Goal: Transaction & Acquisition: Purchase product/service

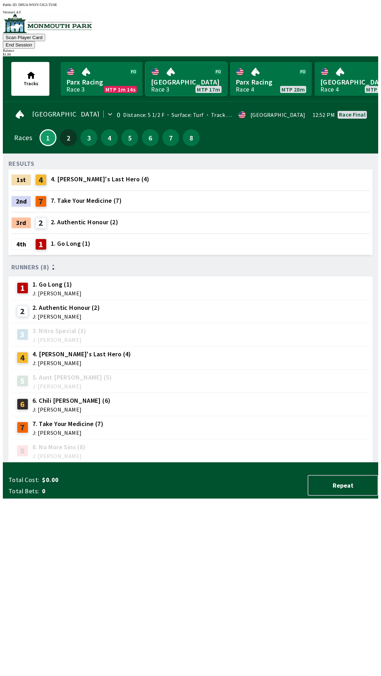
click at [174, 69] on link "Monmouth Park Race 3 MTP 17m" at bounding box center [186, 79] width 82 height 34
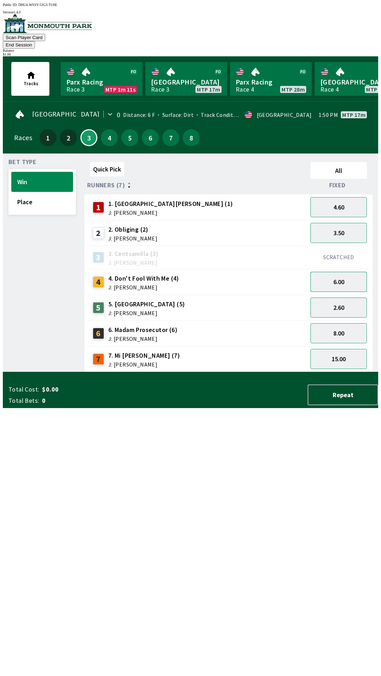
click at [342, 272] on button "6.00" at bounding box center [338, 282] width 56 height 20
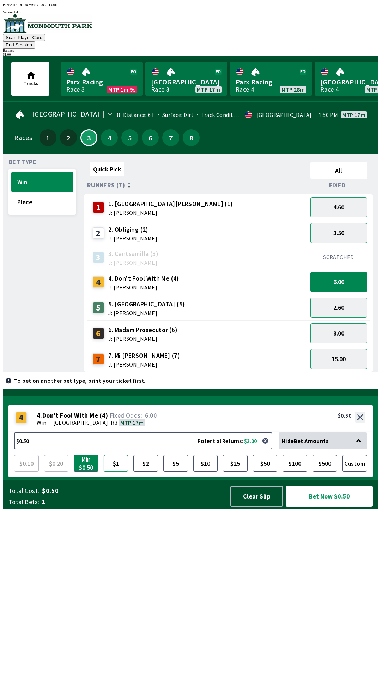
click at [114, 472] on button "$1" at bounding box center [116, 463] width 25 height 17
click at [323, 507] on button "Bet Now $1.00" at bounding box center [328, 496] width 87 height 21
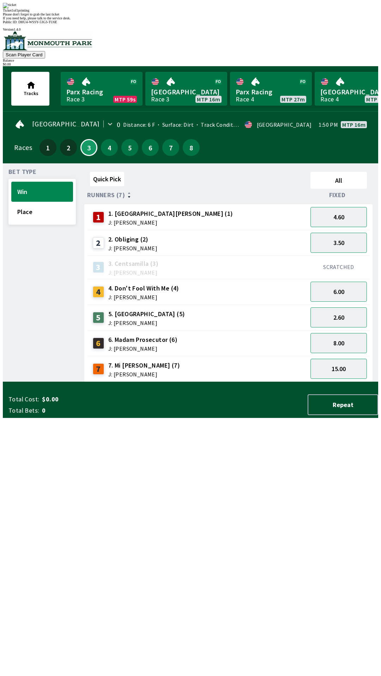
click at [234, 20] on div "Ticket 1 of 1 printing Please don't forget to grab the last ticket If you need …" at bounding box center [190, 11] width 375 height 17
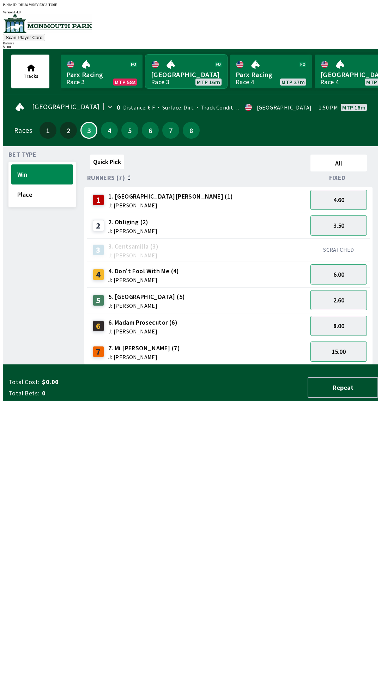
click at [197, 72] on link "[GEOGRAPHIC_DATA] Race 3 MTP 16m" at bounding box center [186, 72] width 82 height 34
click at [188, 126] on button "8" at bounding box center [191, 130] width 17 height 17
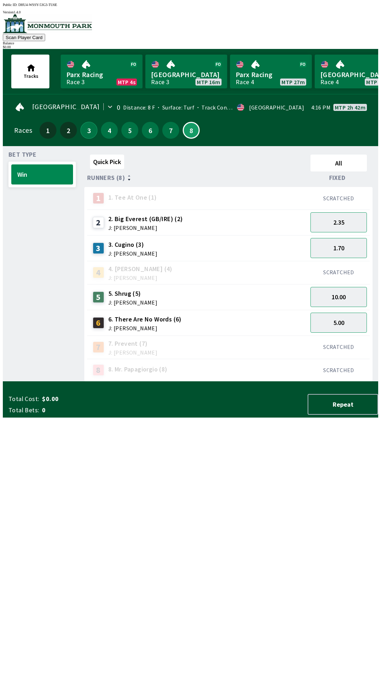
click at [82, 124] on button "3" at bounding box center [88, 130] width 17 height 17
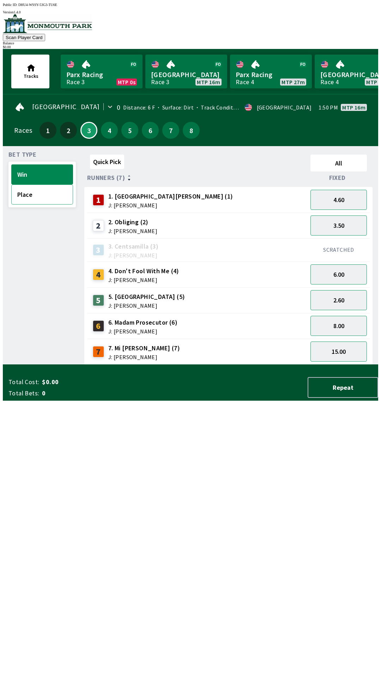
click at [30, 193] on button "Place" at bounding box center [42, 195] width 62 height 20
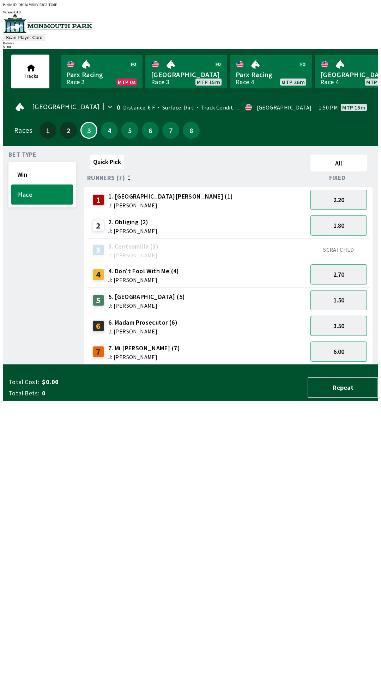
click at [354, 323] on button "3.50" at bounding box center [338, 326] width 56 height 20
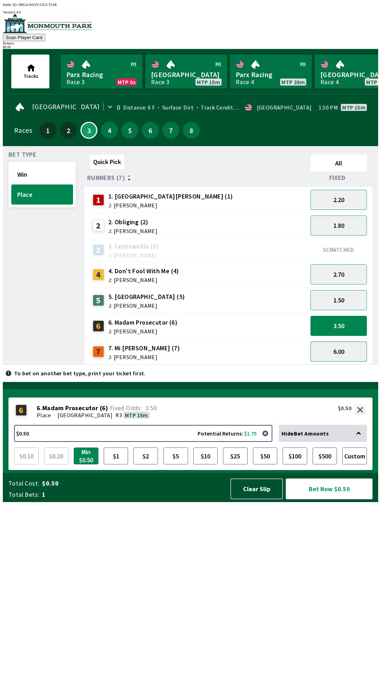
click at [345, 353] on button "6.00" at bounding box center [338, 352] width 56 height 20
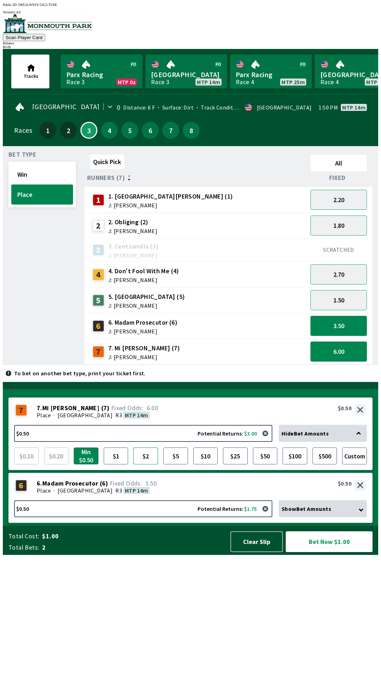
click at [152, 465] on button "$2" at bounding box center [145, 456] width 25 height 17
click at [317, 513] on span "Show Bet Amounts" at bounding box center [306, 509] width 50 height 7
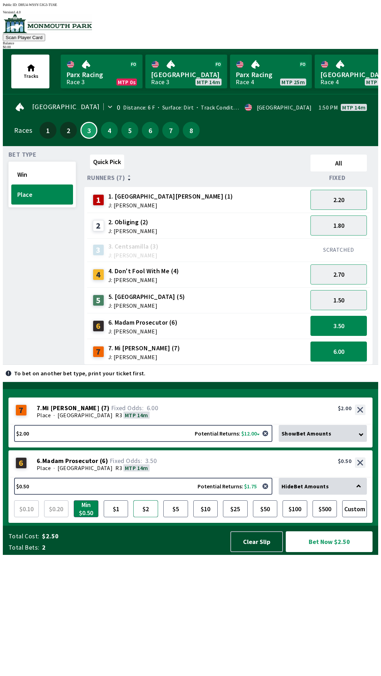
click at [155, 518] on button "$2" at bounding box center [145, 509] width 25 height 17
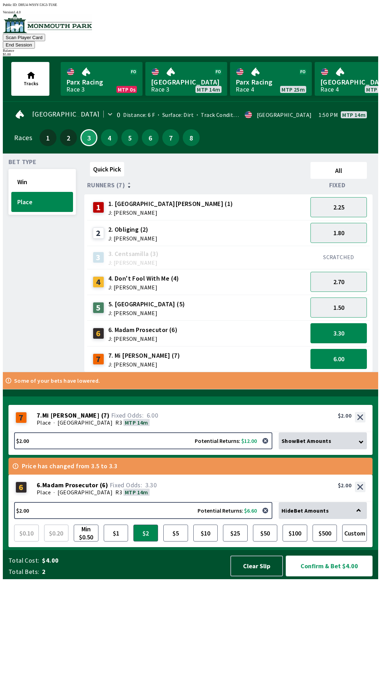
click at [331, 577] on button "Confirm & Bet $4.00" at bounding box center [328, 566] width 87 height 21
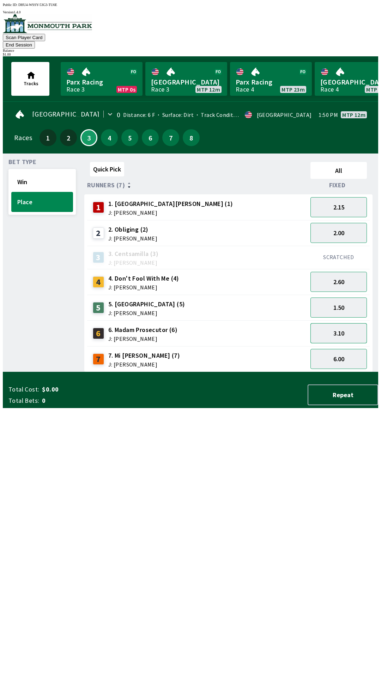
click at [332, 327] on button "3.10" at bounding box center [338, 333] width 56 height 20
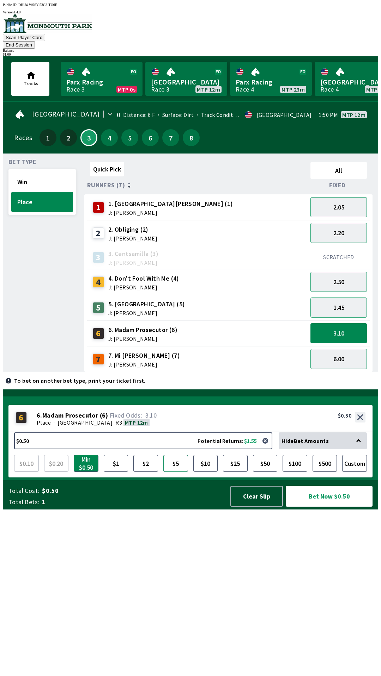
click at [179, 472] on button "$5" at bounding box center [175, 463] width 25 height 17
click at [332, 507] on button "Bet Now $5.00" at bounding box center [328, 496] width 87 height 21
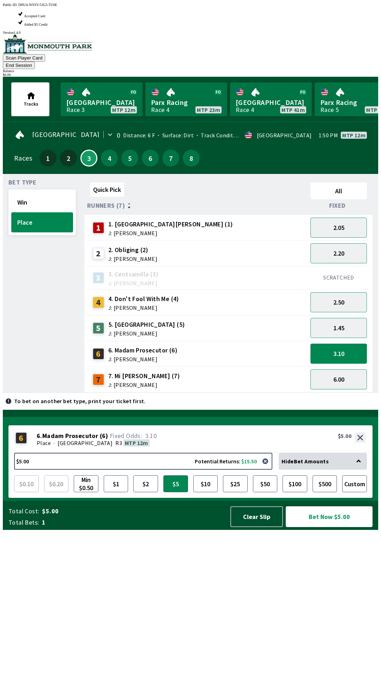
click at [324, 527] on button "Bet Now $5.00" at bounding box center [328, 517] width 87 height 21
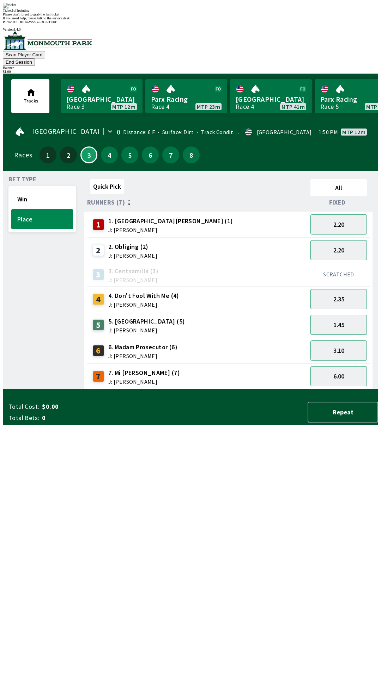
click at [268, 20] on div "Ticket 1 of 1 printing Please don't forget to grab the last ticket If you need …" at bounding box center [190, 11] width 375 height 17
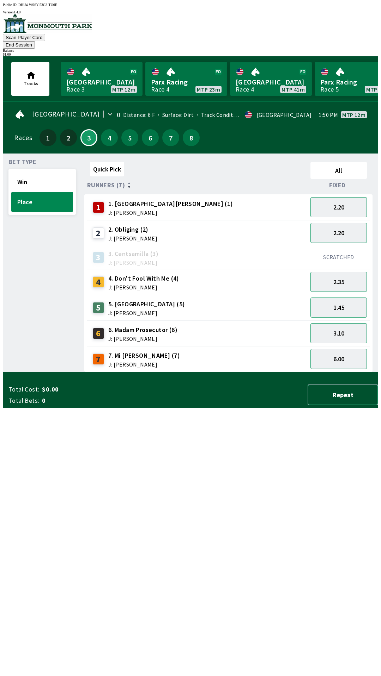
click at [355, 406] on button "Repeat" at bounding box center [342, 395] width 70 height 21
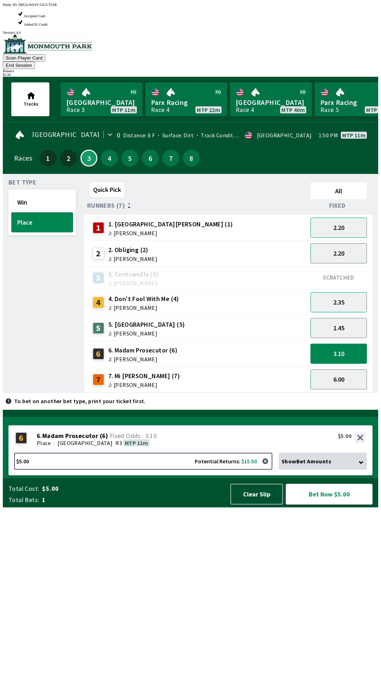
click at [347, 505] on button "Bet Now $5.00" at bounding box center [328, 494] width 87 height 21
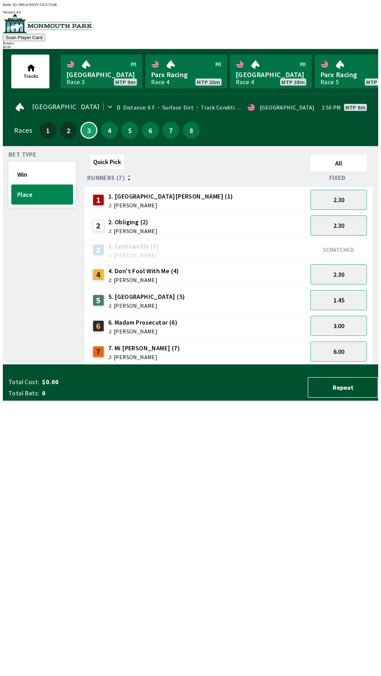
click at [228, 365] on div "Quick Pick All Runners (7) Fixed 1 1. Park Avenue [PERSON_NAME] (1) J: [PERSON_…" at bounding box center [230, 258] width 293 height 213
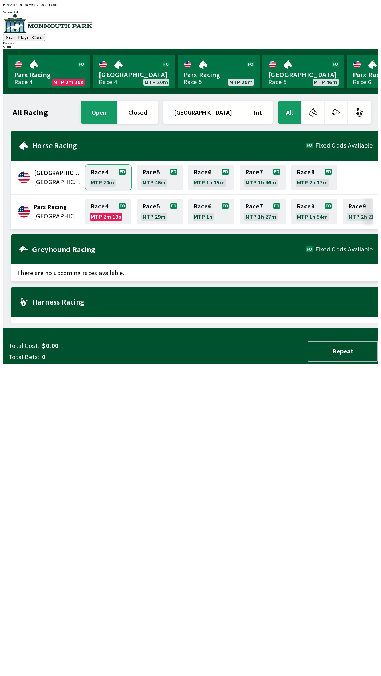
click at [104, 171] on link "Race 4 MTP 20m" at bounding box center [108, 177] width 46 height 25
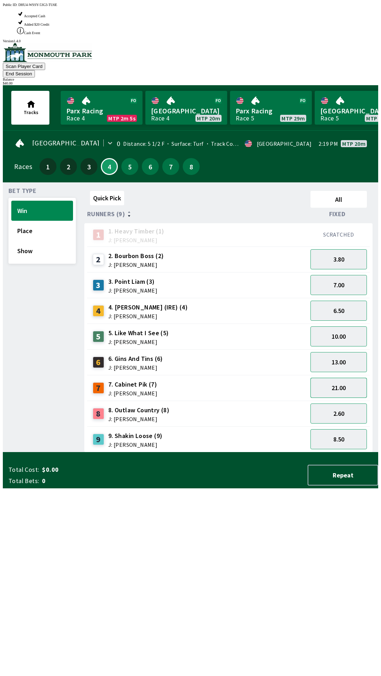
click at [343, 378] on button "21.00" at bounding box center [338, 388] width 56 height 20
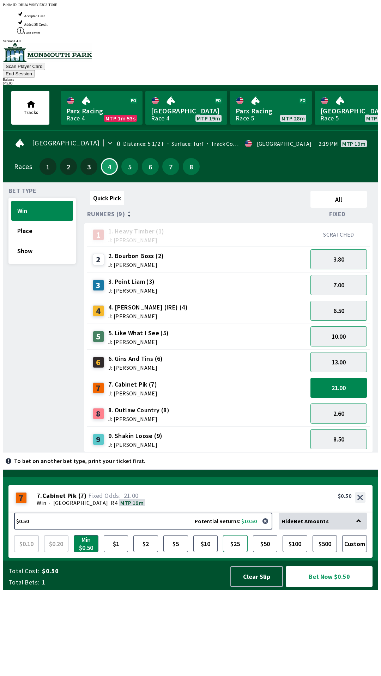
click at [233, 552] on button "$25" at bounding box center [235, 544] width 25 height 17
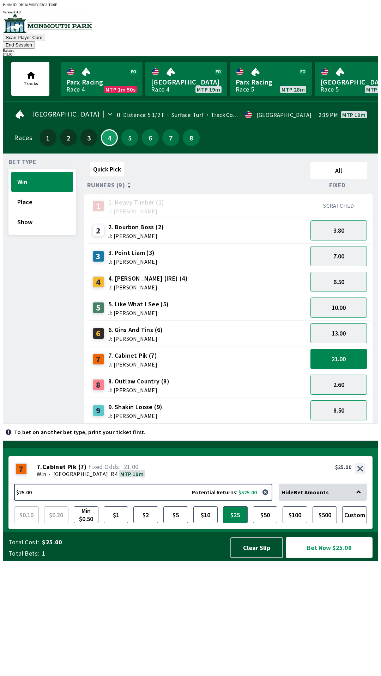
click at [327, 558] on button "Bet Now $25.00" at bounding box center [328, 548] width 87 height 21
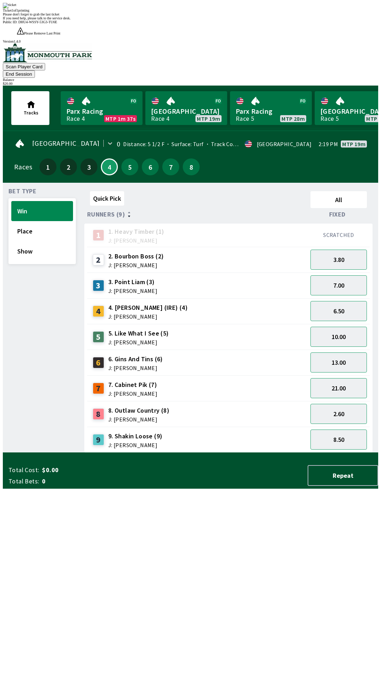
click at [262, 453] on div "Quick Pick All Runners (9) Fixed 1 1. Heavy Timber (1) J: Joezer [PERSON_NAME] …" at bounding box center [230, 320] width 293 height 265
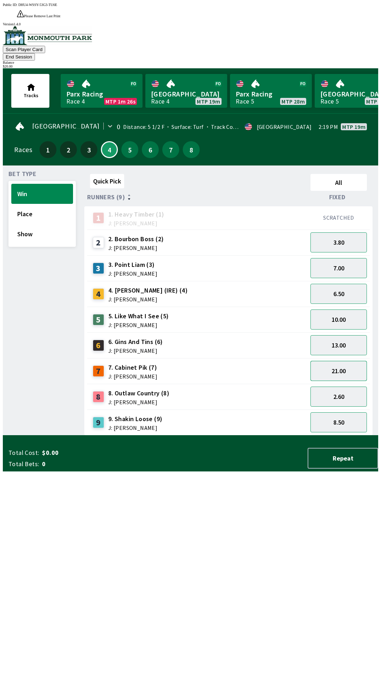
click at [349, 361] on button "21.00" at bounding box center [338, 371] width 56 height 20
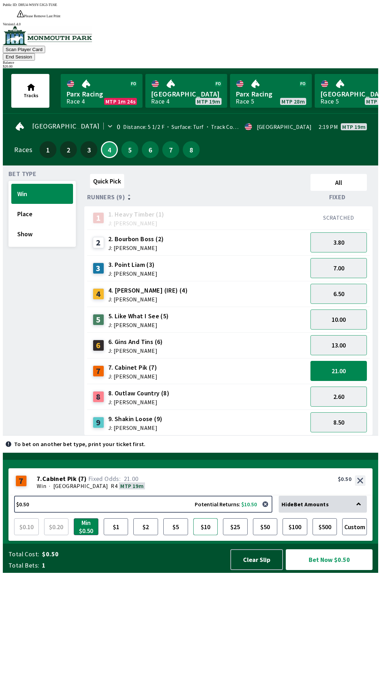
click at [210, 536] on button "$10" at bounding box center [205, 527] width 25 height 17
click at [313, 570] on button "Bet Now $10.00" at bounding box center [328, 560] width 87 height 21
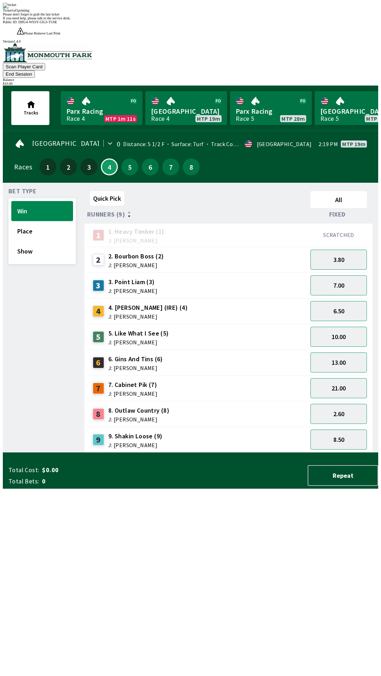
click at [231, 453] on div "Quick Pick All Runners (9) Fixed 1 1. Heavy Timber (1) J: Joezer [PERSON_NAME] …" at bounding box center [230, 320] width 293 height 265
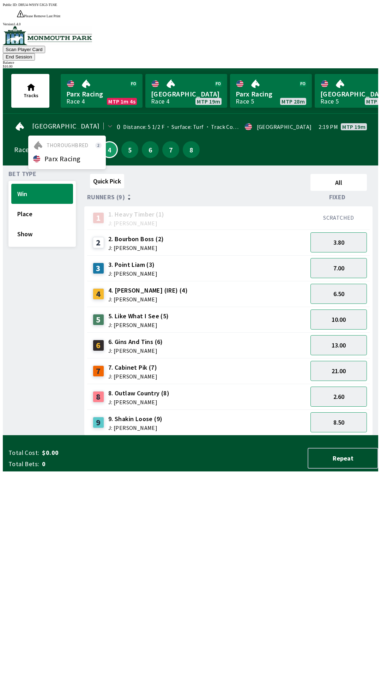
click at [48, 284] on div "Bet Type Win Place Show" at bounding box center [41, 303] width 67 height 265
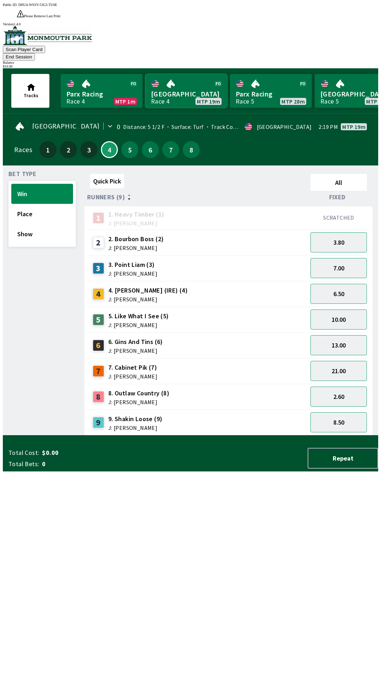
click at [184, 74] on link "[GEOGRAPHIC_DATA] Race 4 MTP 19m" at bounding box center [186, 91] width 82 height 34
click at [75, 143] on span "Thoroughbred" at bounding box center [68, 146] width 42 height 6
click at [43, 400] on div "Bet Type Win Place Show" at bounding box center [41, 303] width 67 height 265
click at [342, 361] on button "21.00" at bounding box center [338, 371] width 56 height 20
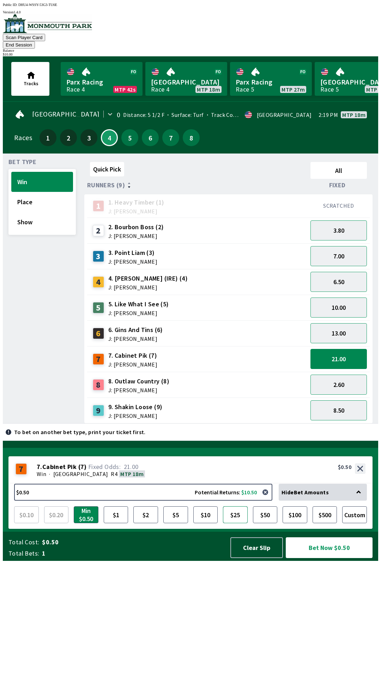
click at [231, 524] on button "$25" at bounding box center [235, 515] width 25 height 17
click at [317, 558] on button "Bet Now $25.00" at bounding box center [328, 548] width 87 height 21
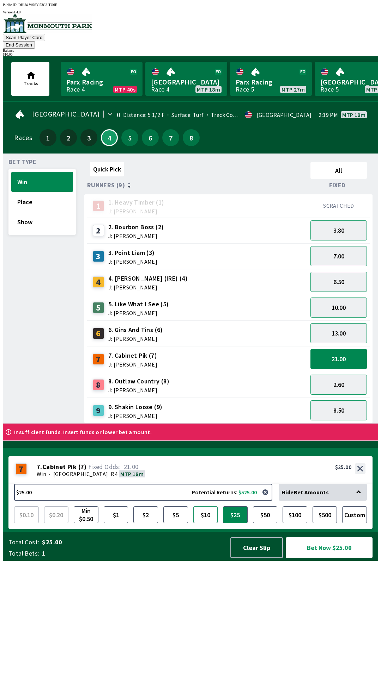
click at [212, 524] on button "$10" at bounding box center [205, 515] width 25 height 17
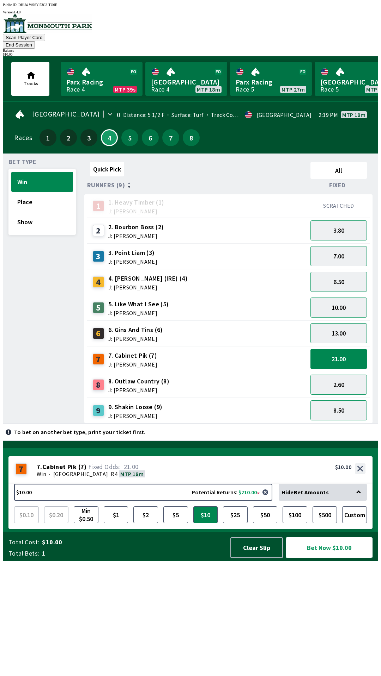
click at [314, 558] on button "Bet Now $10.00" at bounding box center [328, 548] width 87 height 21
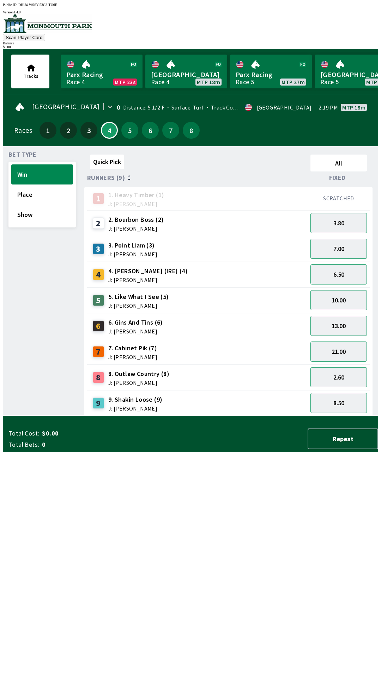
click at [172, 416] on div "Quick Pick All Runners (9) Fixed 1 1. Heavy Timber (1) J: Joezer [PERSON_NAME] …" at bounding box center [230, 284] width 293 height 265
click at [347, 301] on button "10.00" at bounding box center [338, 300] width 56 height 20
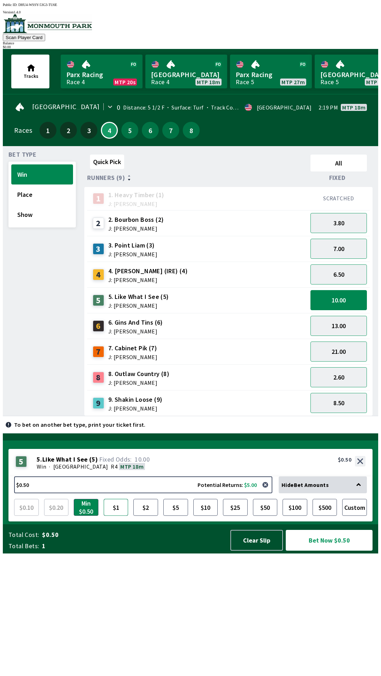
click at [112, 516] on button "$1" at bounding box center [116, 507] width 25 height 17
click at [322, 551] on button "Bet Now $1.00" at bounding box center [328, 540] width 87 height 21
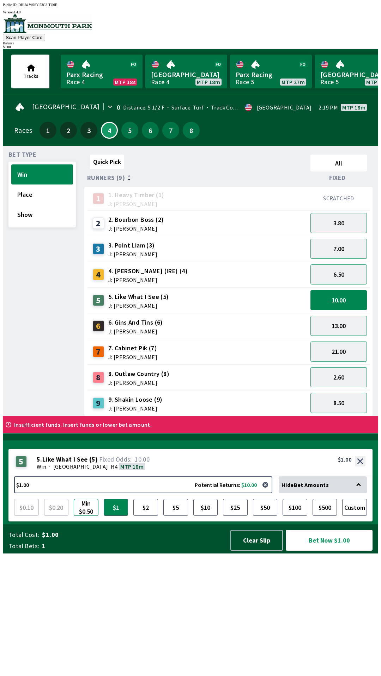
click at [84, 516] on button "Min $0.50" at bounding box center [86, 507] width 25 height 17
click at [345, 551] on button "Bet Now $0.50" at bounding box center [328, 540] width 87 height 21
click at [256, 551] on button "Clear Slip" at bounding box center [256, 540] width 52 height 21
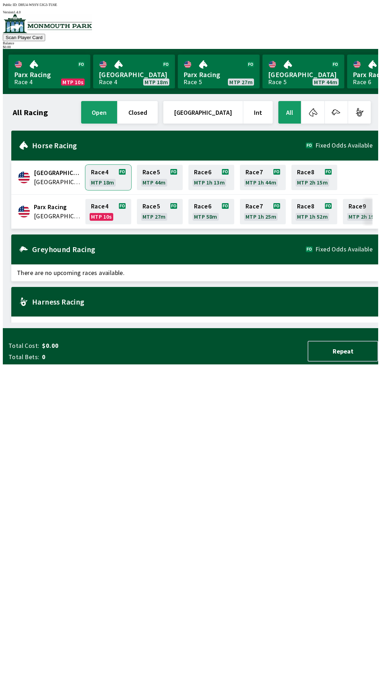
click at [101, 175] on link "Race 4 MTP 18m" at bounding box center [108, 177] width 46 height 25
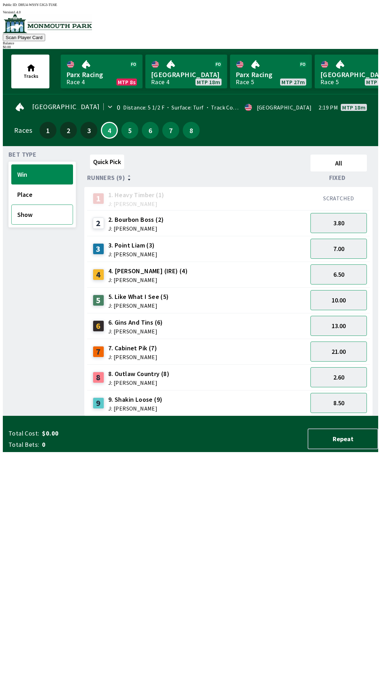
click at [33, 207] on button "Show" at bounding box center [42, 215] width 62 height 20
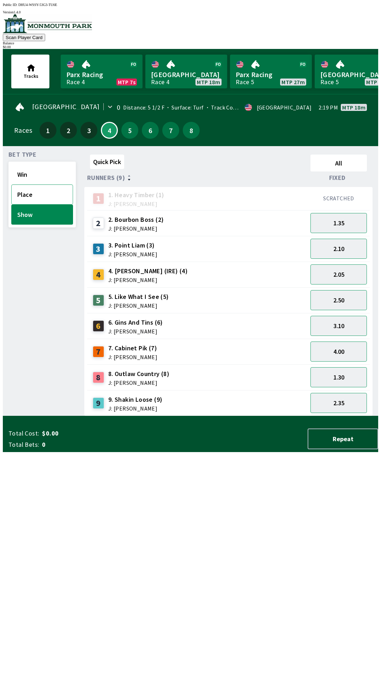
click at [39, 191] on button "Place" at bounding box center [42, 195] width 62 height 20
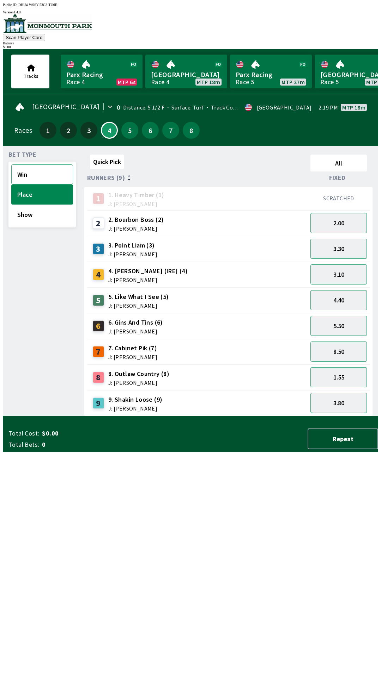
click at [36, 171] on button "Win" at bounding box center [42, 175] width 62 height 20
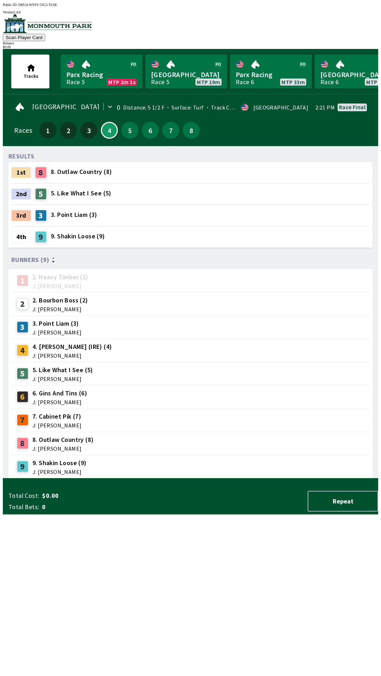
click at [82, 479] on div "RESULTS 1st 8 8. Outlaw Country (8) 2nd 5 5. Like What I See (5) 3rd 3 3. Point…" at bounding box center [192, 315] width 369 height 327
click at [254, 479] on div "RESULTS 1st 8 8. Outlaw Country (8) 2nd 5 5. Like What I See (5) 3rd 3 3. Point…" at bounding box center [192, 315] width 369 height 327
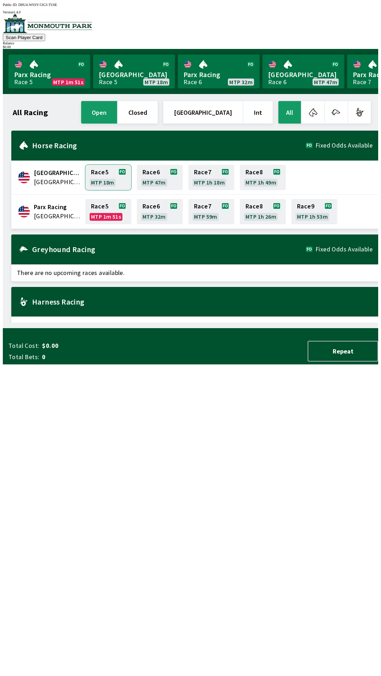
click at [106, 175] on link "Race 5 MTP 18m" at bounding box center [108, 177] width 46 height 25
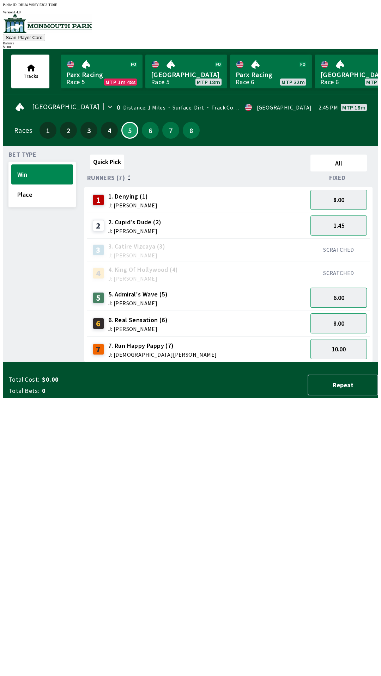
click at [346, 289] on button "6.00" at bounding box center [338, 298] width 56 height 20
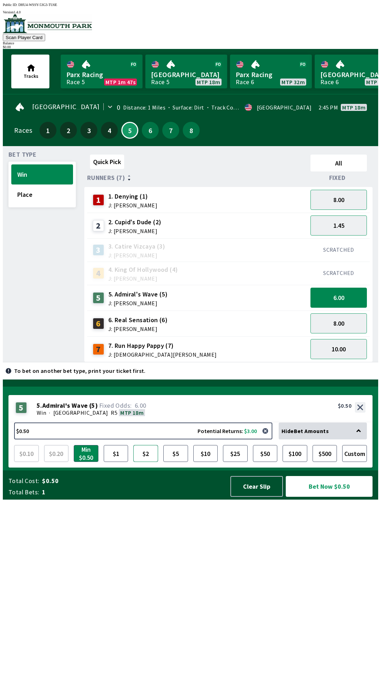
click at [142, 462] on button "$2" at bounding box center [145, 453] width 25 height 17
click at [330, 497] on button "Bet Now $2.00" at bounding box center [328, 486] width 87 height 21
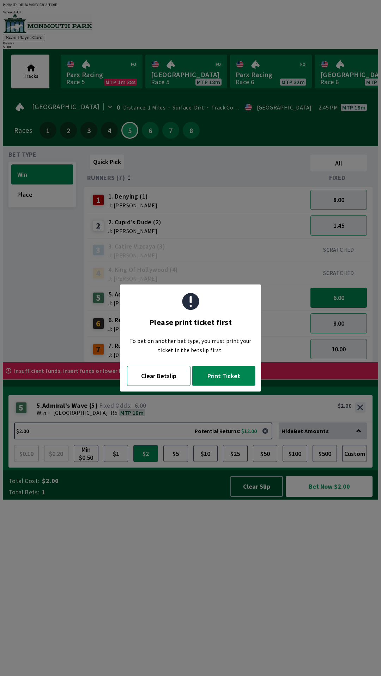
click at [149, 377] on button "Clear Betslip" at bounding box center [158, 376] width 63 height 20
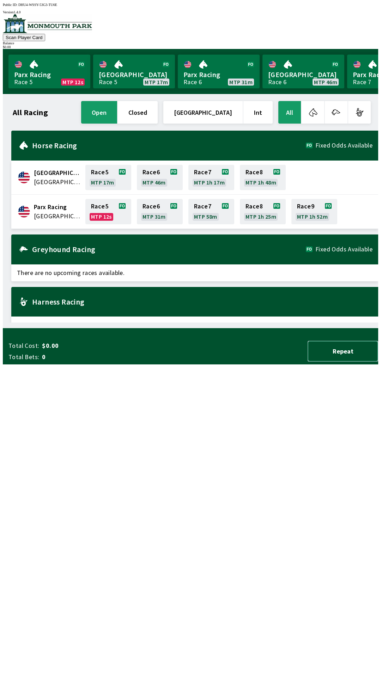
click at [340, 362] on button "Repeat" at bounding box center [342, 351] width 70 height 21
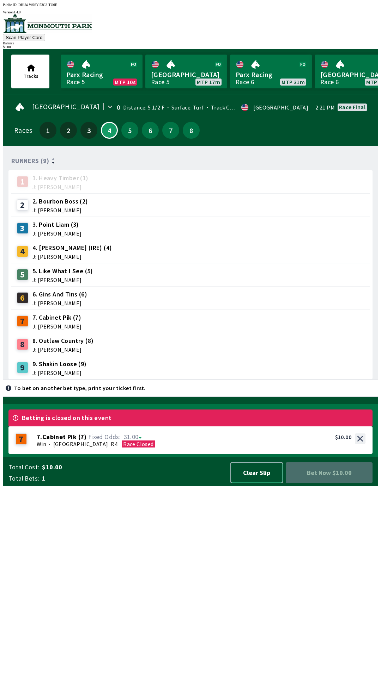
click at [256, 483] on button "Clear Slip" at bounding box center [256, 473] width 52 height 21
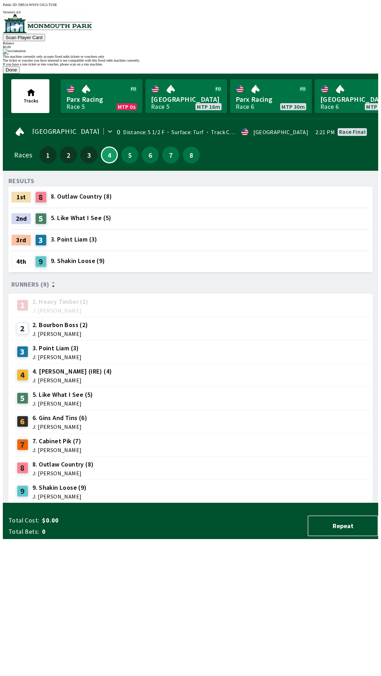
click at [20, 74] on button "Done" at bounding box center [11, 69] width 17 height 7
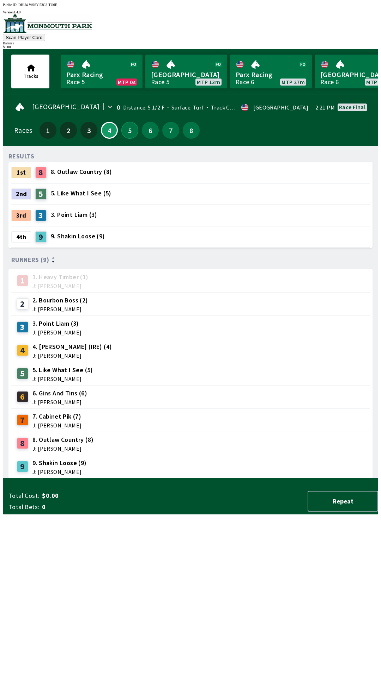
click at [124, 127] on button "5" at bounding box center [129, 130] width 17 height 17
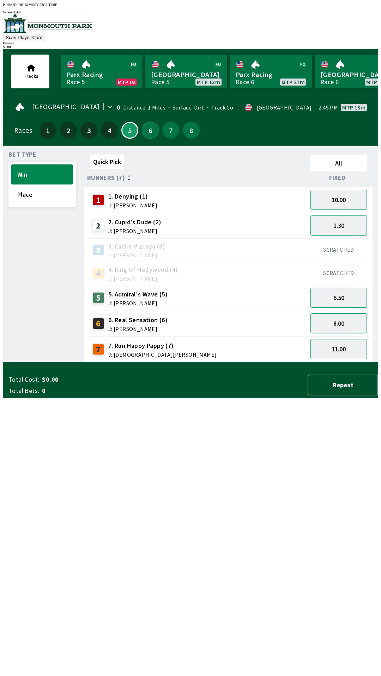
click at [147, 130] on button "6" at bounding box center [150, 130] width 17 height 17
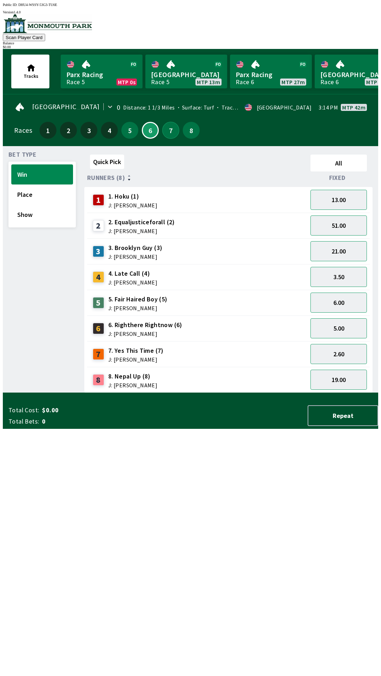
click at [167, 125] on button "7" at bounding box center [170, 130] width 17 height 17
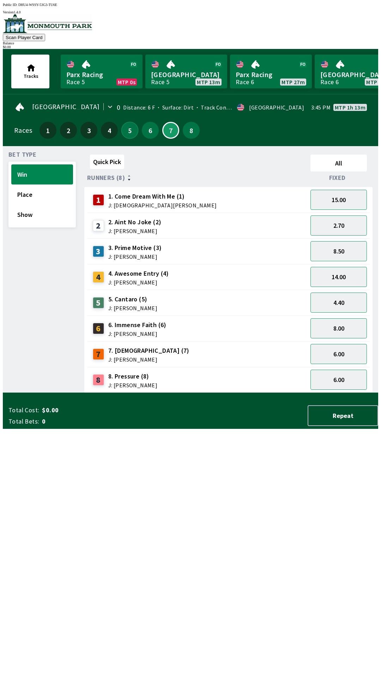
click at [132, 122] on button "5" at bounding box center [129, 130] width 17 height 17
click at [142, 122] on div "6" at bounding box center [150, 130] width 17 height 17
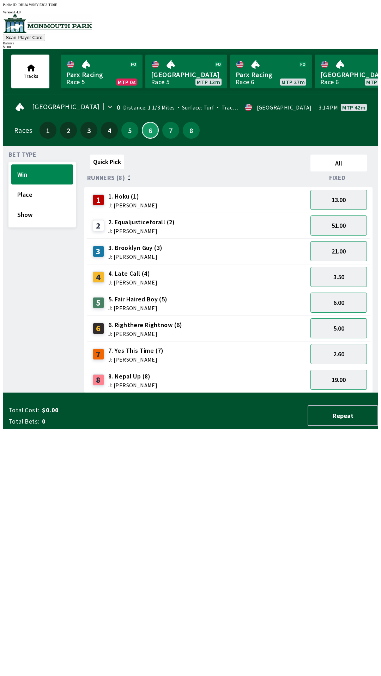
click at [142, 122] on button "6" at bounding box center [150, 130] width 17 height 17
click at [167, 128] on button "7" at bounding box center [170, 130] width 17 height 17
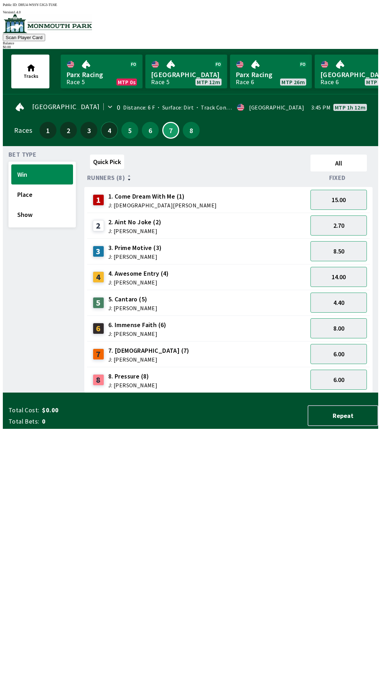
click at [104, 131] on button "4" at bounding box center [109, 130] width 17 height 17
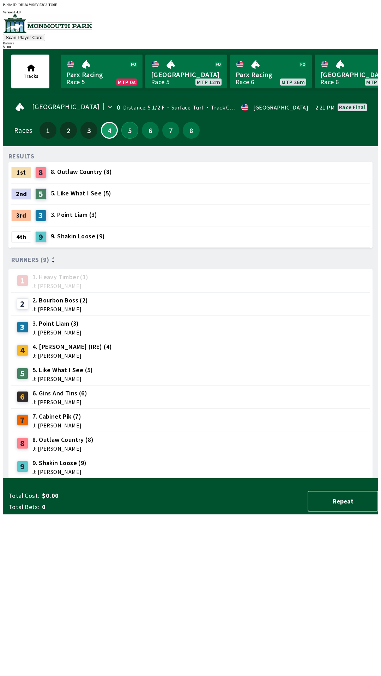
click at [126, 125] on button "5" at bounding box center [129, 130] width 17 height 17
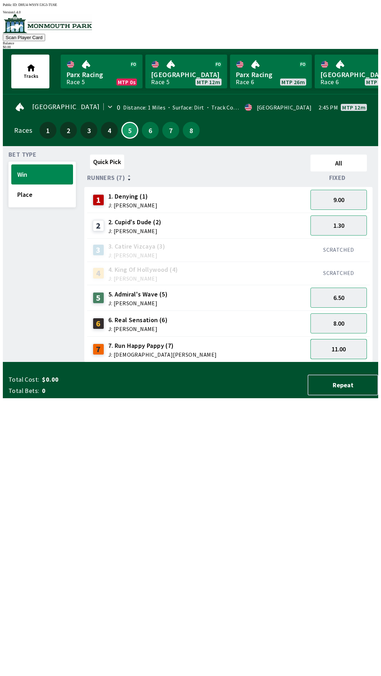
click at [349, 346] on button "11.00" at bounding box center [338, 349] width 56 height 20
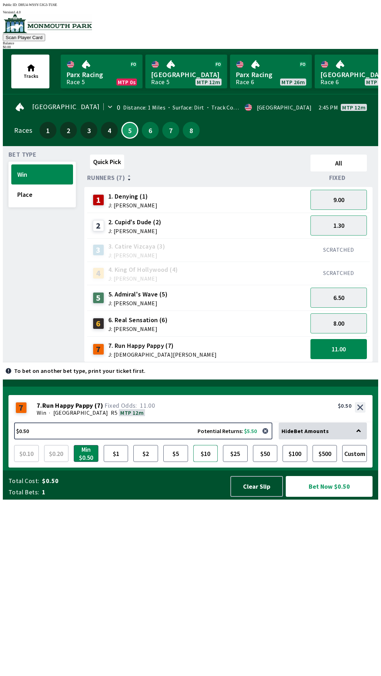
click at [205, 462] on button "$10" at bounding box center [205, 453] width 25 height 17
click at [324, 497] on button "Bet Now $10.00" at bounding box center [328, 486] width 87 height 21
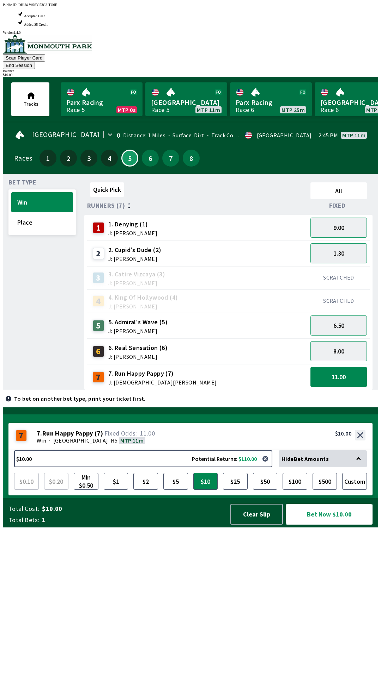
click at [321, 525] on button "Bet Now $10.00" at bounding box center [328, 514] width 87 height 21
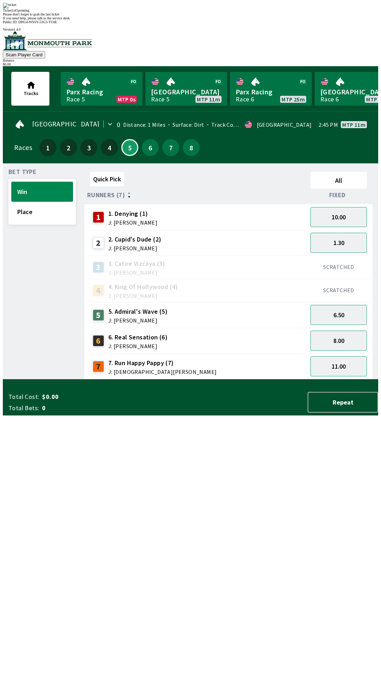
click at [207, 20] on div "Ticket 1 of 1 printing Please don't forget to grab the last ticket If you need …" at bounding box center [190, 11] width 375 height 17
click at [210, 20] on div "Ticket 1 of 1 printing Please don't forget to grab the last ticket If you need …" at bounding box center [190, 11] width 375 height 17
click at [212, 380] on div "Quick Pick All Runners (7) Fixed 1 1. Denying (1) J: [PERSON_NAME] 10.00 2 2. […" at bounding box center [230, 274] width 293 height 211
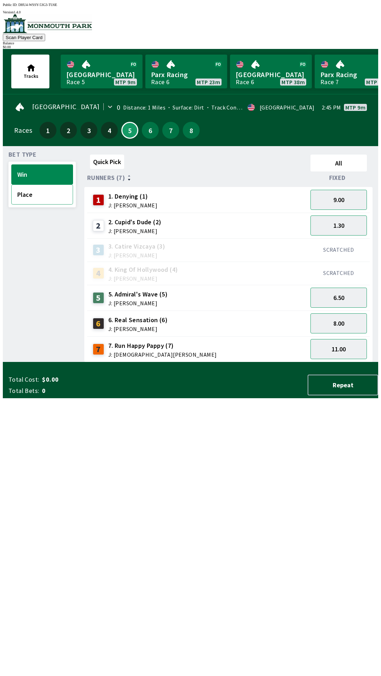
click at [46, 196] on button "Place" at bounding box center [42, 195] width 62 height 20
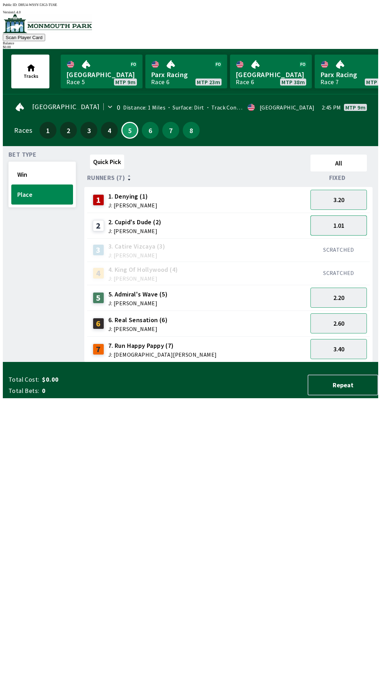
click at [351, 227] on button "1.01" at bounding box center [338, 226] width 56 height 20
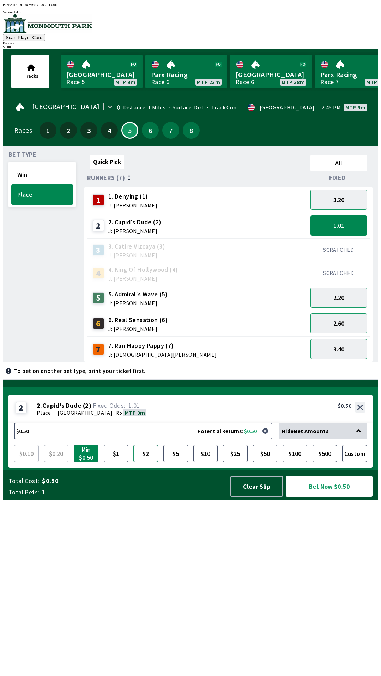
click at [146, 462] on button "$2" at bounding box center [145, 453] width 25 height 17
click at [350, 299] on button "2.20" at bounding box center [338, 298] width 56 height 20
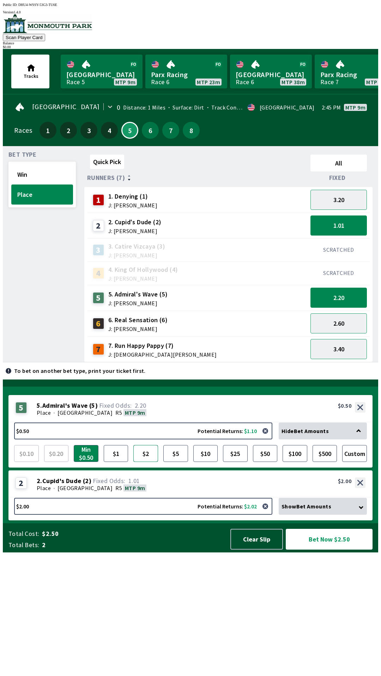
click at [146, 462] on button "$2" at bounding box center [145, 453] width 25 height 17
click at [339, 550] on button "Bet Now $4.00" at bounding box center [328, 539] width 87 height 21
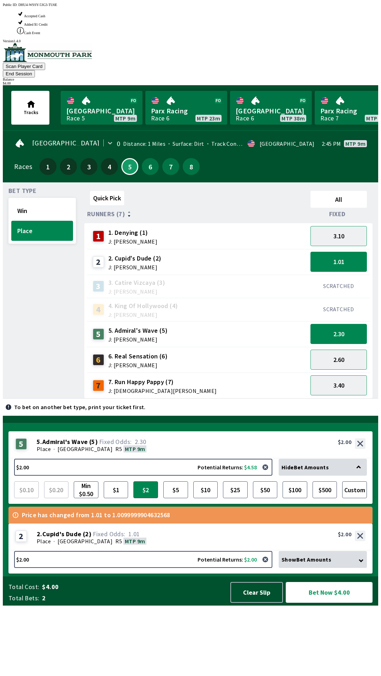
click at [329, 603] on button "Bet Now $4.00" at bounding box center [328, 592] width 87 height 21
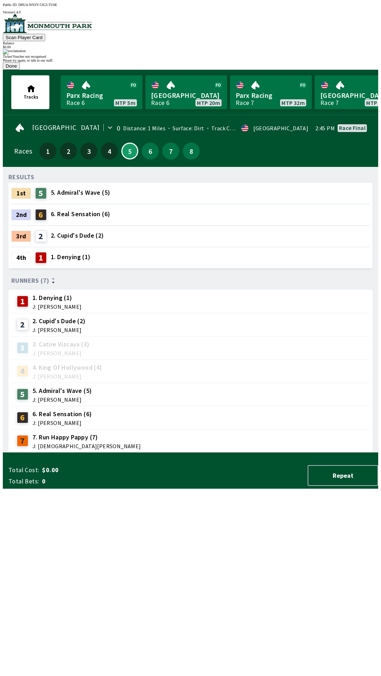
click at [20, 70] on button "Done" at bounding box center [11, 65] width 17 height 7
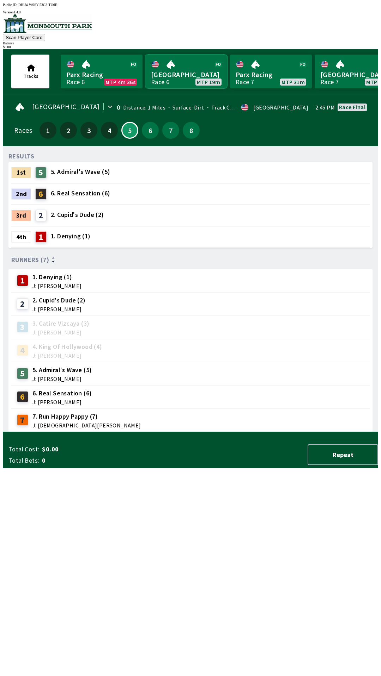
click at [177, 70] on link "[GEOGRAPHIC_DATA] Race 6 MTP 19m" at bounding box center [186, 72] width 82 height 34
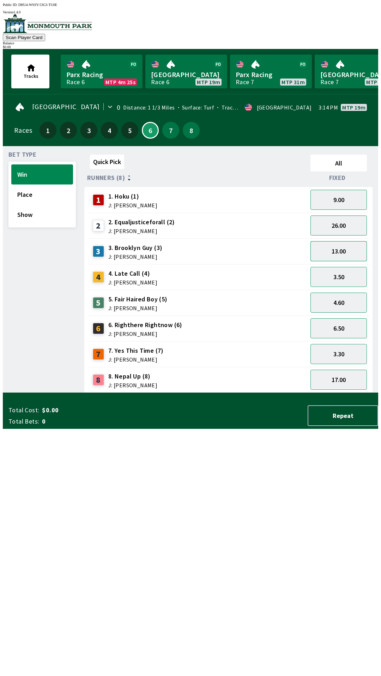
click at [344, 247] on button "13.00" at bounding box center [338, 251] width 56 height 20
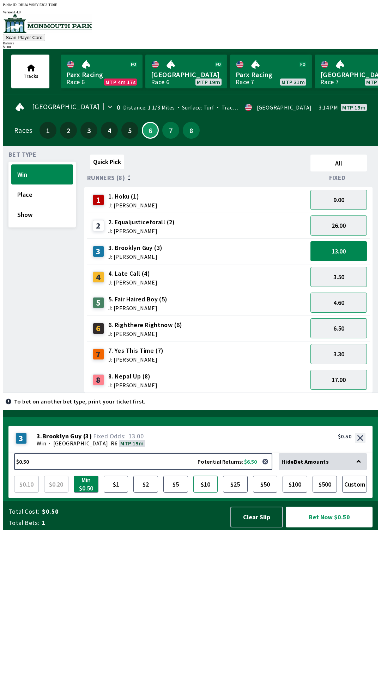
click at [206, 493] on button "$10" at bounding box center [205, 484] width 25 height 17
click at [311, 528] on button "Bet Now $10.00" at bounding box center [328, 517] width 87 height 21
click at [355, 493] on button "Custom" at bounding box center [354, 484] width 25 height 17
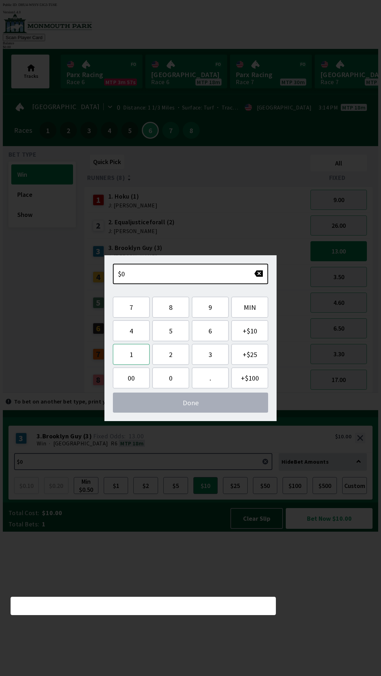
click at [134, 359] on button "1" at bounding box center [131, 354] width 37 height 21
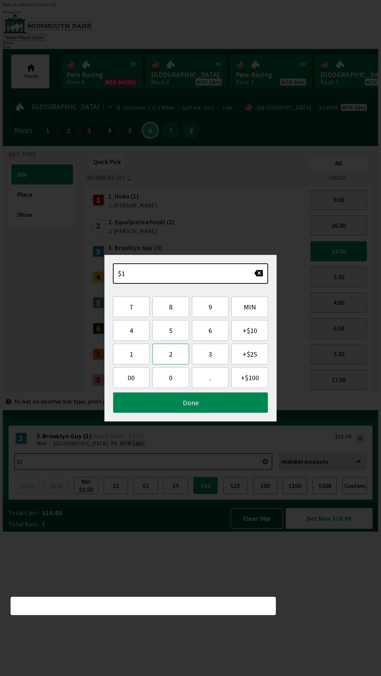
click at [167, 357] on button "2" at bounding box center [170, 354] width 37 height 21
click at [188, 403] on button "Done" at bounding box center [190, 402] width 155 height 21
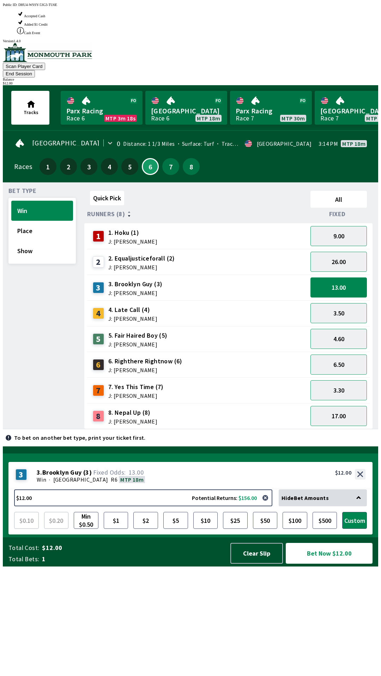
click at [337, 564] on button "Bet Now $12.00" at bounding box center [328, 553] width 87 height 21
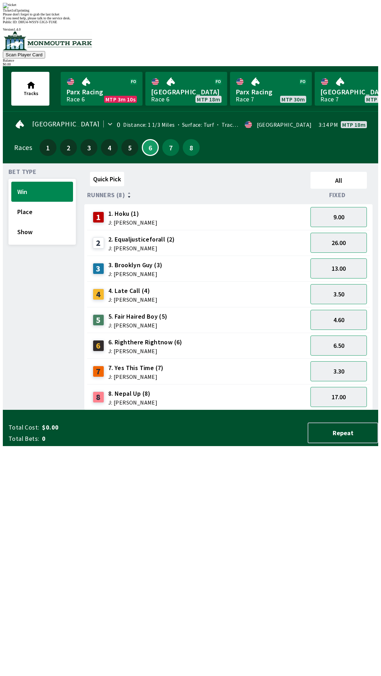
click at [3, 410] on div "Bet Type Win Place Show Quick Pick All Runners (8) Fixed 1 1. Hoku (1) J: [PERS…" at bounding box center [190, 286] width 375 height 247
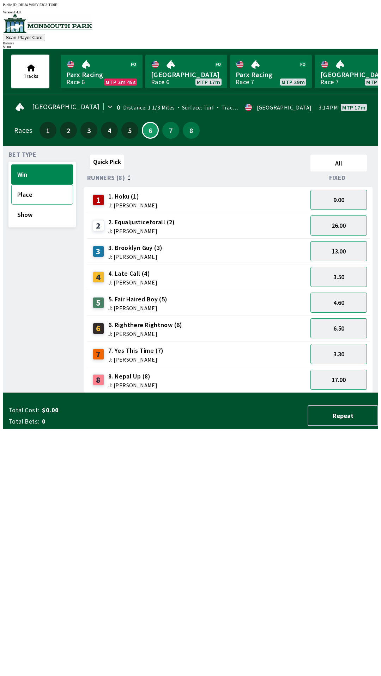
click at [24, 193] on button "Place" at bounding box center [42, 195] width 62 height 20
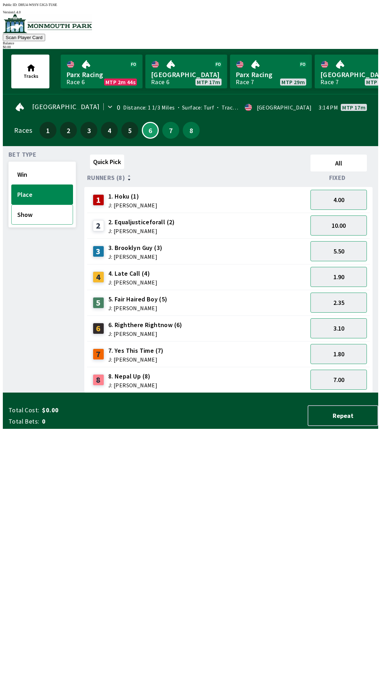
click at [28, 215] on button "Show" at bounding box center [42, 215] width 62 height 20
click at [38, 280] on div "Bet Type Win Place Show" at bounding box center [41, 272] width 67 height 241
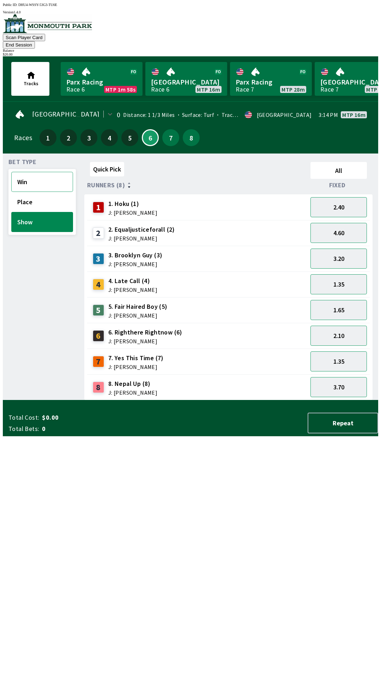
click at [21, 172] on button "Win" at bounding box center [42, 182] width 62 height 20
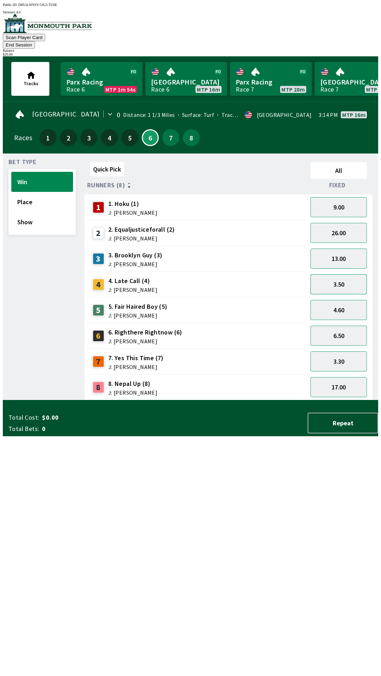
click at [344, 274] on button "3.50" at bounding box center [338, 284] width 56 height 20
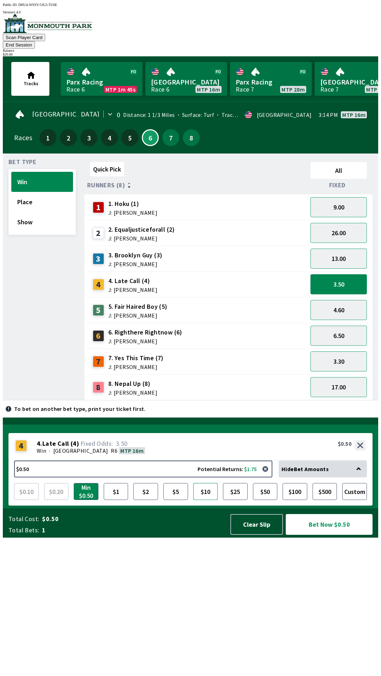
click at [204, 500] on button "$10" at bounding box center [205, 491] width 25 height 17
click at [329, 535] on button "Bet Now $10.00" at bounding box center [328, 524] width 87 height 21
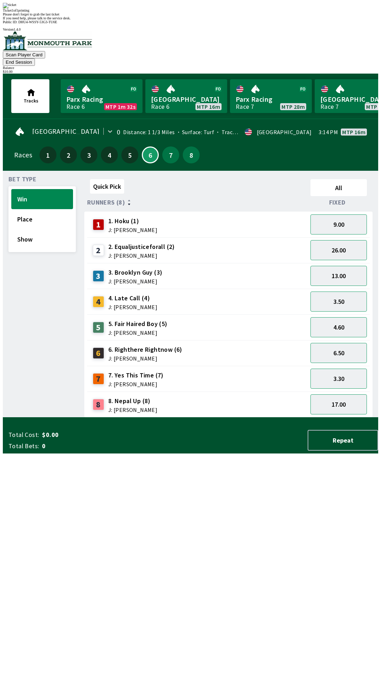
click at [240, 418] on div "Quick Pick All Runners (8) Fixed 1 1. Hoku (1) J: [PERSON_NAME] 9.00 2 2. Equal…" at bounding box center [230, 297] width 293 height 241
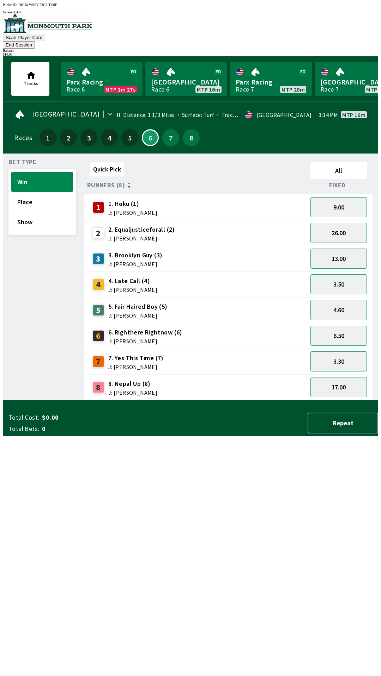
click at [341, 352] on button "3.30" at bounding box center [338, 362] width 56 height 20
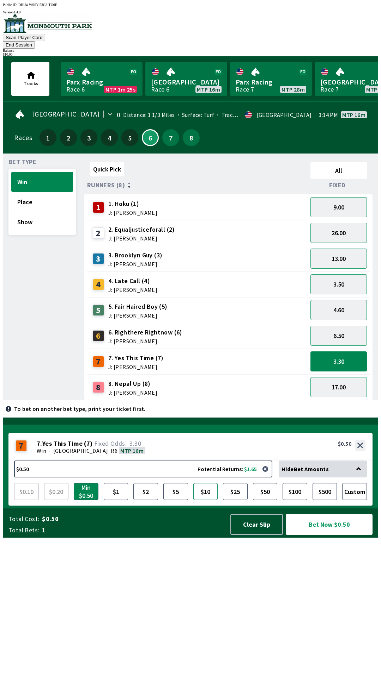
click at [211, 500] on button "$10" at bounding box center [205, 491] width 25 height 17
click at [338, 535] on button "Bet Now $10.00" at bounding box center [328, 524] width 87 height 21
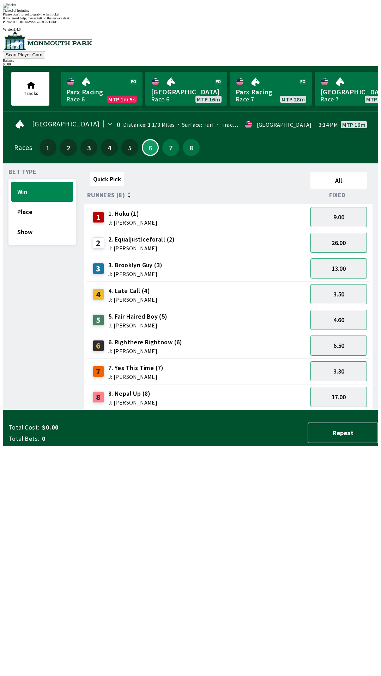
click at [233, 410] on div "Quick Pick All Runners (8) Fixed 1 1. Hoku (1) J: [PERSON_NAME] 9.00 2 2. Equal…" at bounding box center [230, 289] width 293 height 241
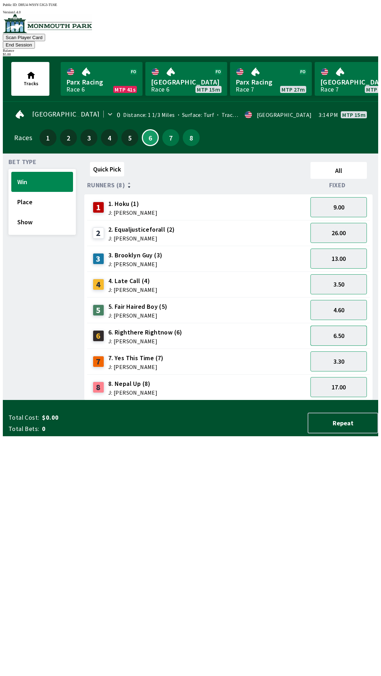
click at [339, 326] on button "6.50" at bounding box center [338, 336] width 56 height 20
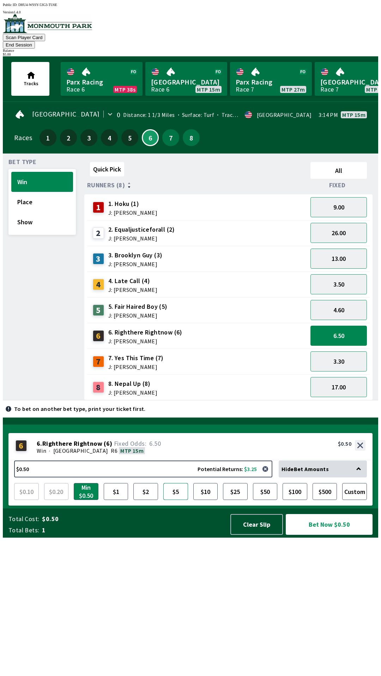
click at [180, 500] on button "$5" at bounding box center [175, 491] width 25 height 17
click at [336, 535] on button "Bet Now $5.00" at bounding box center [328, 524] width 87 height 21
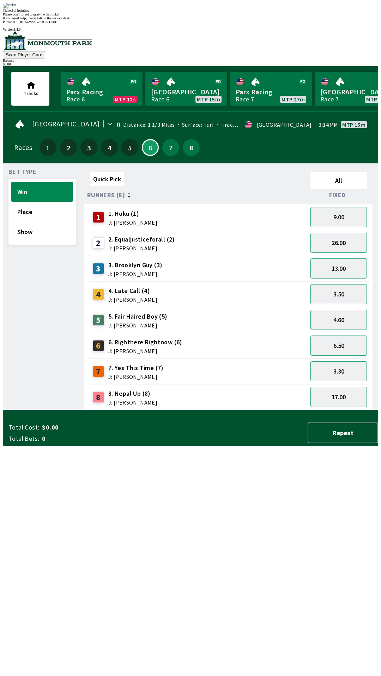
click at [297, 410] on div "Quick Pick All Runners (8) Fixed 1 1. Hoku (1) J: [PERSON_NAME] 9.00 2 2. Equal…" at bounding box center [230, 289] width 293 height 241
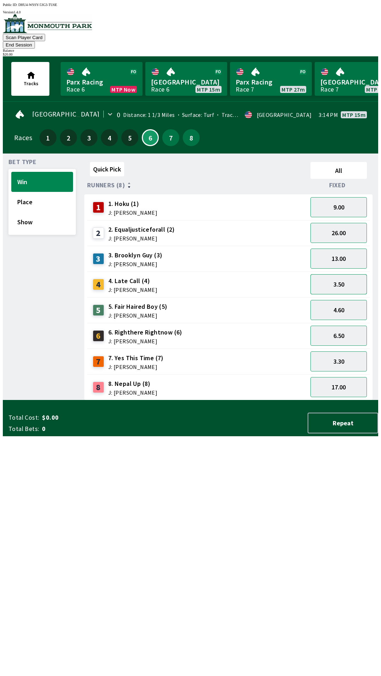
click at [348, 276] on button "3.50" at bounding box center [338, 284] width 56 height 20
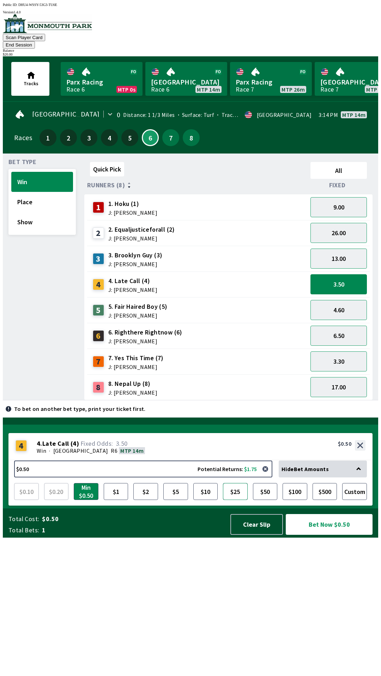
click at [234, 500] on button "$25" at bounding box center [235, 491] width 25 height 17
click at [204, 500] on button "$10" at bounding box center [205, 491] width 25 height 17
click at [210, 500] on button "$10" at bounding box center [205, 491] width 25 height 17
click at [356, 500] on button "Custom" at bounding box center [354, 491] width 25 height 17
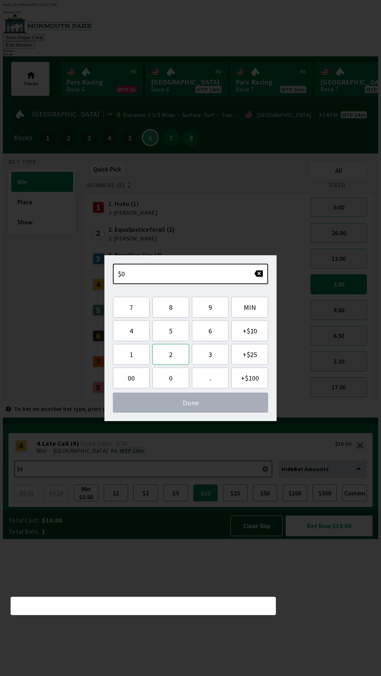
click at [176, 358] on button "2" at bounding box center [170, 354] width 37 height 21
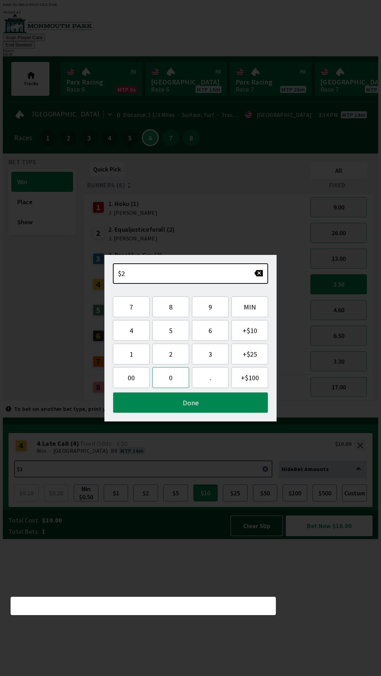
click at [175, 378] on button "0" at bounding box center [170, 377] width 37 height 21
click at [237, 404] on button "Done" at bounding box center [190, 402] width 155 height 21
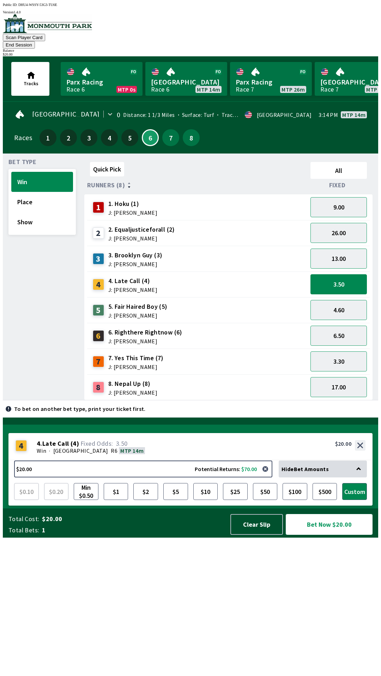
click at [320, 535] on button "Bet Now $20.00" at bounding box center [328, 524] width 87 height 21
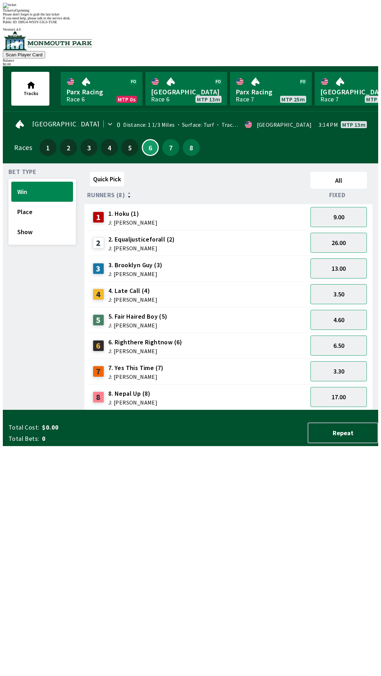
click at [70, 20] on span "If you need help, please talk to the service desk." at bounding box center [37, 18] width 68 height 4
click at [243, 410] on div "Quick Pick All Runners (8) Fixed 1 1. Hoku (1) J: [PERSON_NAME] 9.00 2 2. Equal…" at bounding box center [230, 289] width 293 height 241
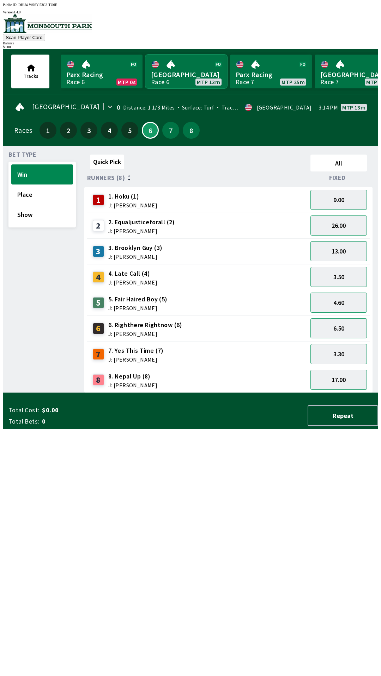
click at [188, 68] on link "[GEOGRAPHIC_DATA] Race 6 MTP 13m" at bounding box center [186, 72] width 82 height 34
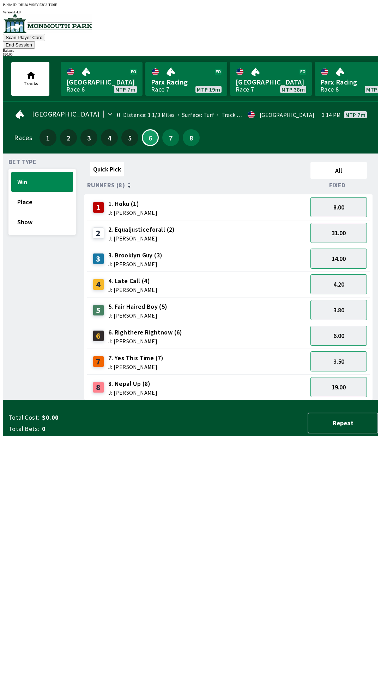
click at [35, 41] on button "End Session" at bounding box center [19, 44] width 32 height 7
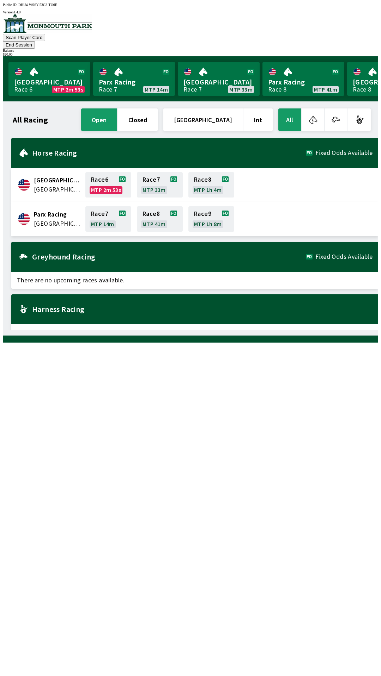
click at [35, 41] on button "End Session" at bounding box center [19, 44] width 32 height 7
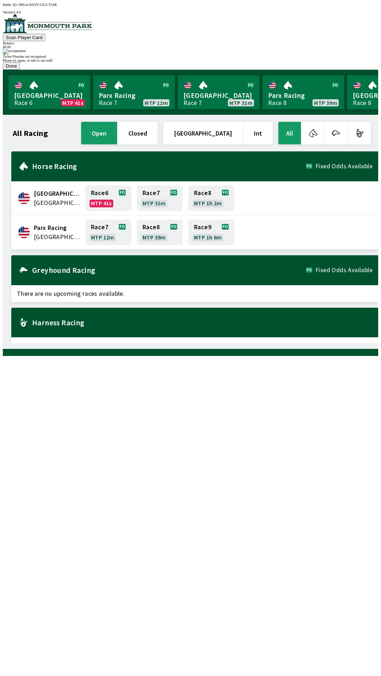
click at [20, 70] on button "Done" at bounding box center [11, 65] width 17 height 7
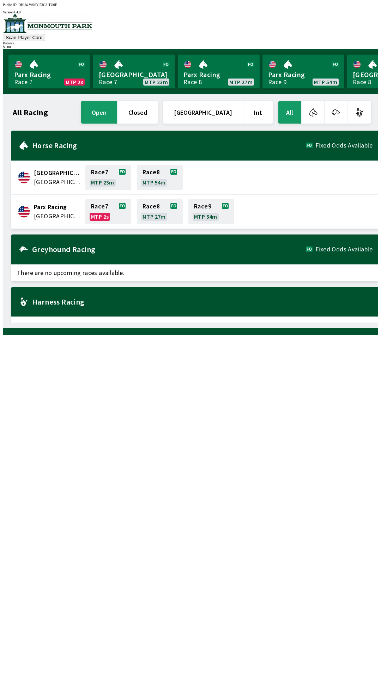
click at [307, 323] on div "All Racing open closed [GEOGRAPHIC_DATA] Int All [GEOGRAPHIC_DATA] [GEOGRAPHIC_…" at bounding box center [192, 211] width 369 height 223
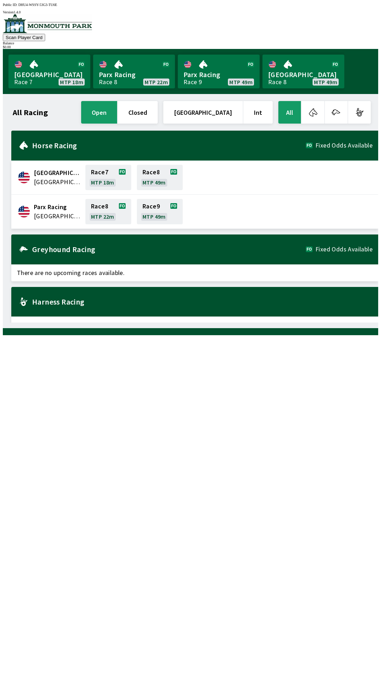
click at [222, 323] on div "All Racing open closed [GEOGRAPHIC_DATA] Int All [GEOGRAPHIC_DATA] [GEOGRAPHIC_…" at bounding box center [192, 211] width 369 height 223
click at [105, 180] on link "Race 7 MTP 18m" at bounding box center [108, 177] width 46 height 25
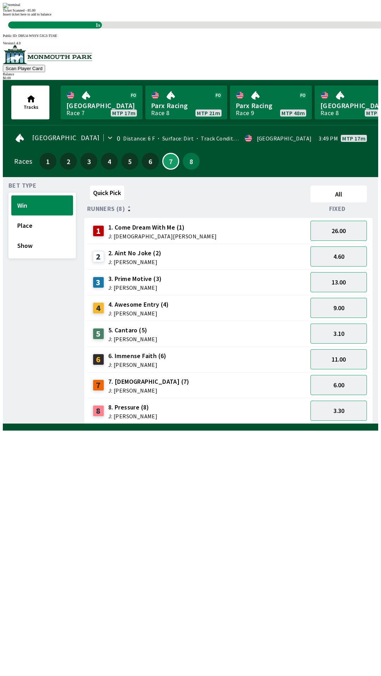
click at [264, 29] on div "Ticket Scanned - 85.00 Insert ticket here to add to balance 1s" at bounding box center [190, 16] width 375 height 26
click at [226, 424] on div "Quick Pick All Runners (8) Fixed 1 1. Come Dream With Me (1) J: [DEMOGRAPHIC_DA…" at bounding box center [230, 303] width 293 height 241
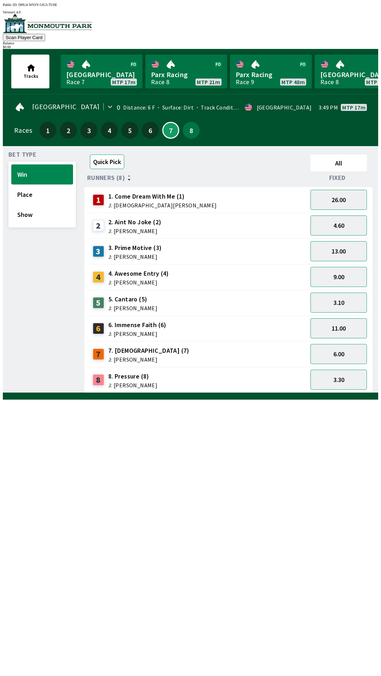
click at [111, 159] on button "Quick Pick" at bounding box center [107, 162] width 34 height 14
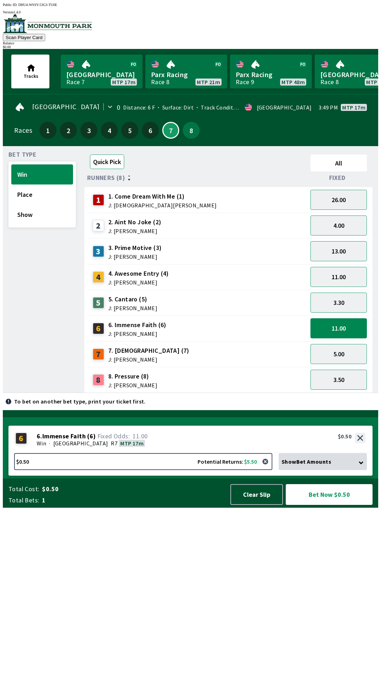
click at [108, 157] on button "Quick Pick" at bounding box center [107, 162] width 34 height 14
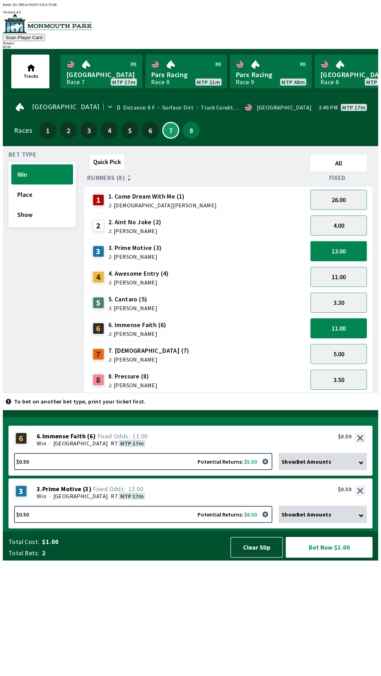
click at [346, 246] on button "13.00" at bounding box center [338, 251] width 56 height 20
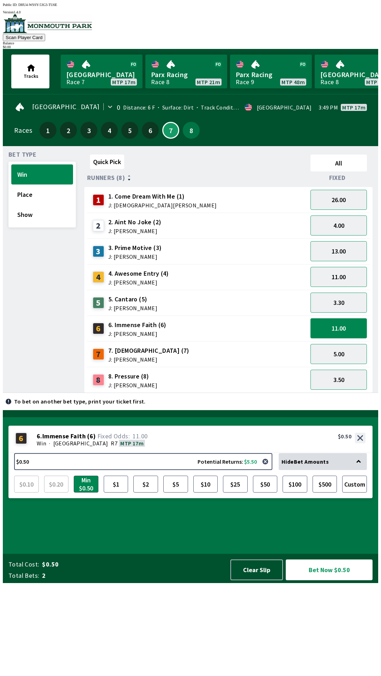
click at [354, 322] on button "11.00" at bounding box center [338, 328] width 56 height 20
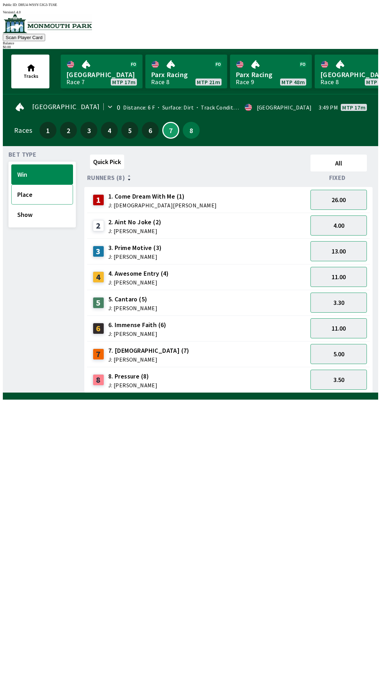
click at [54, 193] on button "Place" at bounding box center [42, 195] width 62 height 20
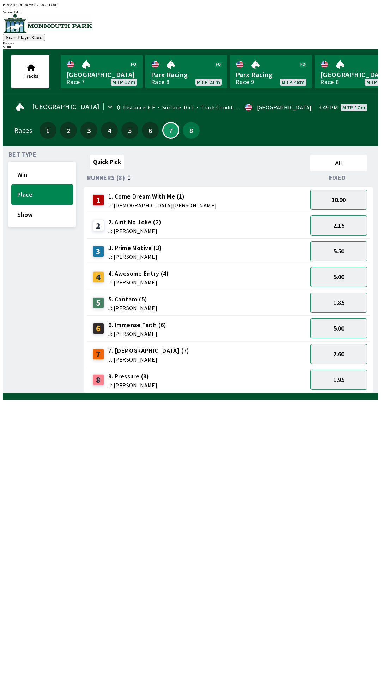
click at [116, 175] on span "Runners (8)" at bounding box center [106, 178] width 38 height 6
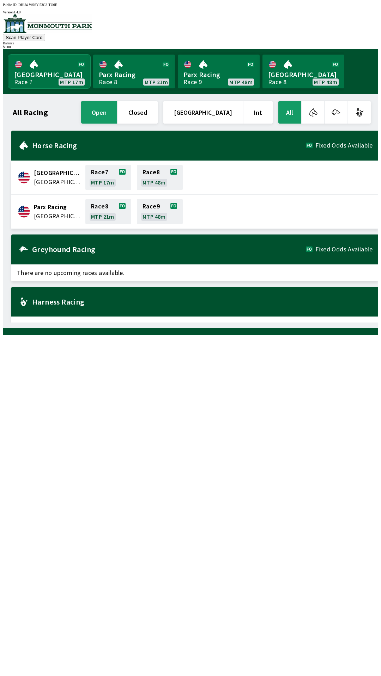
click at [61, 77] on link "[GEOGRAPHIC_DATA] Race 7 MTP 17m" at bounding box center [49, 72] width 82 height 34
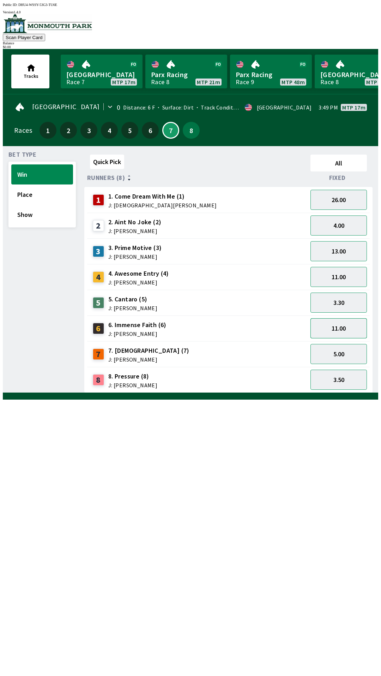
click at [348, 327] on button "11.00" at bounding box center [338, 328] width 56 height 20
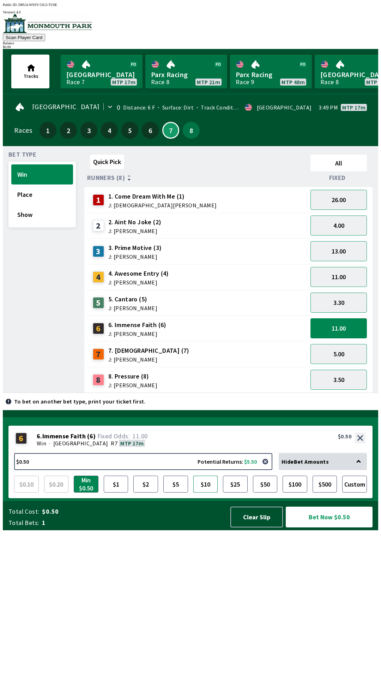
click at [202, 493] on button "$10" at bounding box center [205, 484] width 25 height 17
click at [326, 528] on button "Bet Now $10.00" at bounding box center [328, 517] width 87 height 21
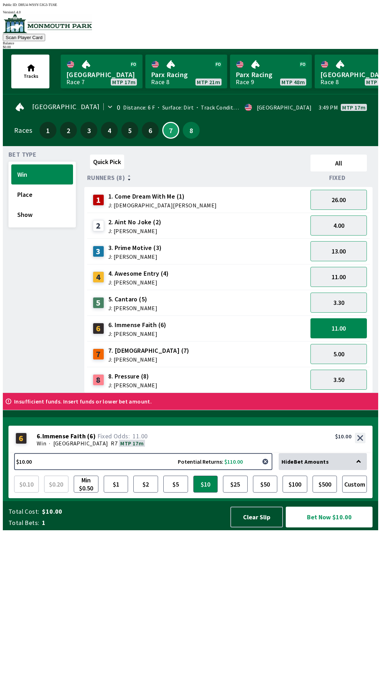
click at [270, 469] on button "button" at bounding box center [265, 462] width 14 height 14
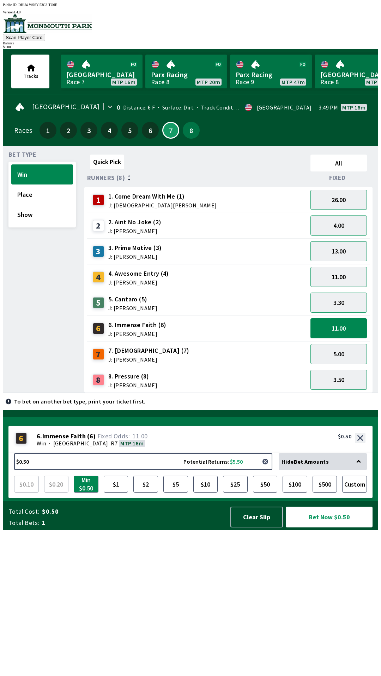
click at [258, 455] on button "button" at bounding box center [265, 462] width 14 height 14
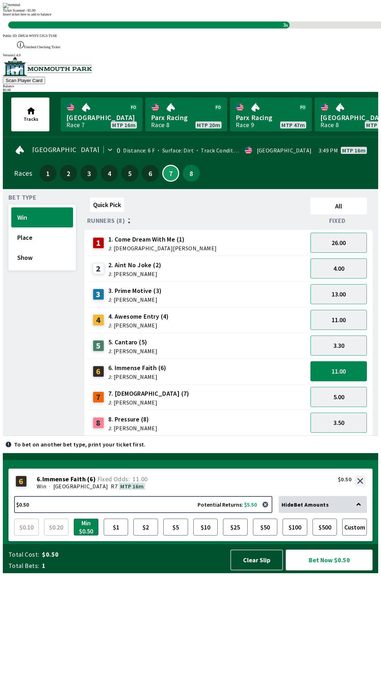
click at [241, 436] on div "Quick Pick All Runners (8) Fixed 1 1. Come Dream With Me (1) J: [DEMOGRAPHIC_DA…" at bounding box center [230, 315] width 293 height 241
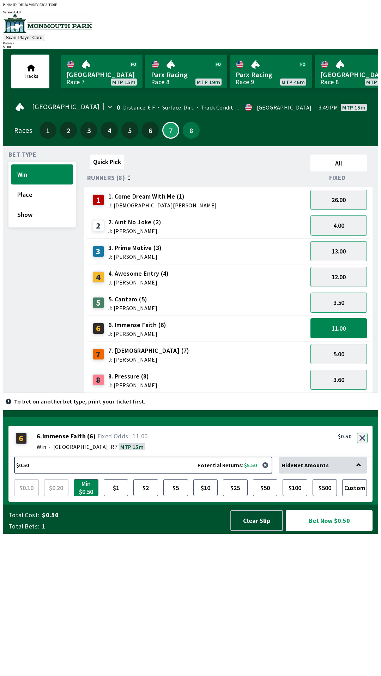
click at [363, 444] on button "button" at bounding box center [362, 438] width 11 height 11
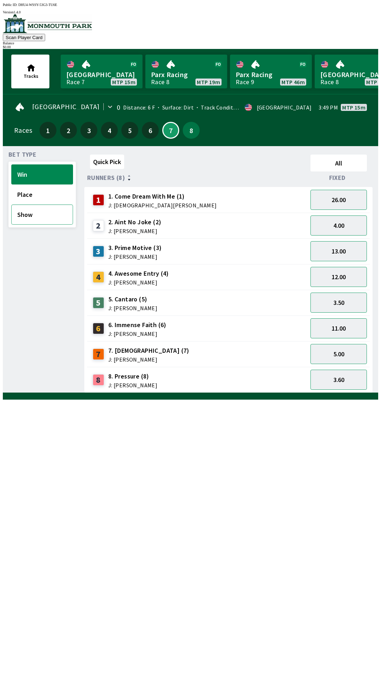
click at [40, 218] on button "Show" at bounding box center [42, 215] width 62 height 20
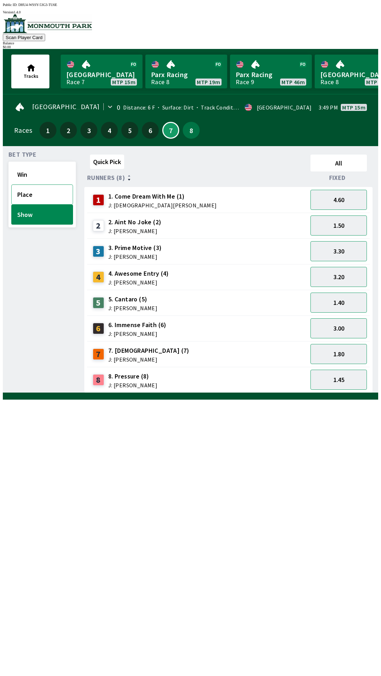
click at [32, 193] on button "Place" at bounding box center [42, 195] width 62 height 20
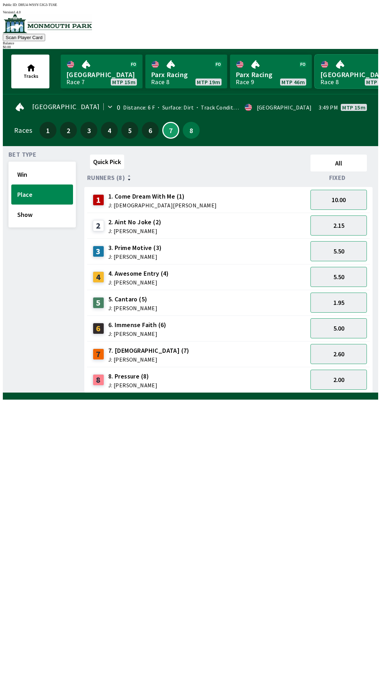
click at [350, 69] on link "[GEOGRAPHIC_DATA] Race 8 MTP 46m" at bounding box center [355, 72] width 82 height 34
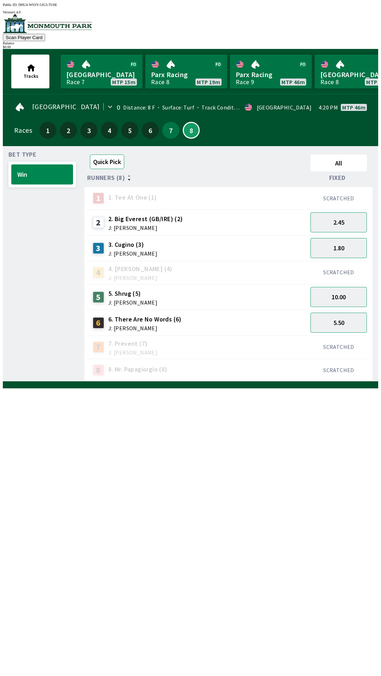
click at [109, 162] on button "Quick Pick" at bounding box center [107, 162] width 34 height 14
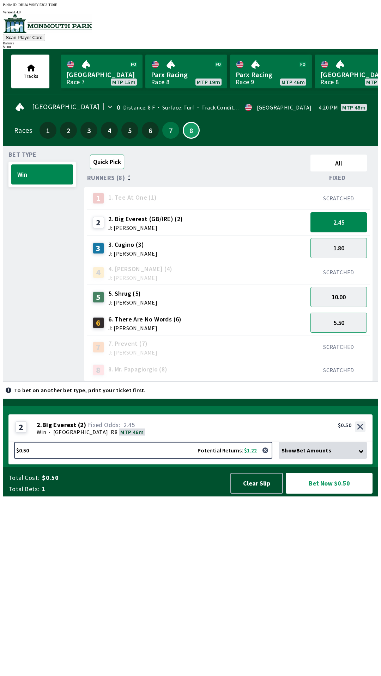
click at [104, 157] on button "Quick Pick" at bounding box center [107, 162] width 34 height 14
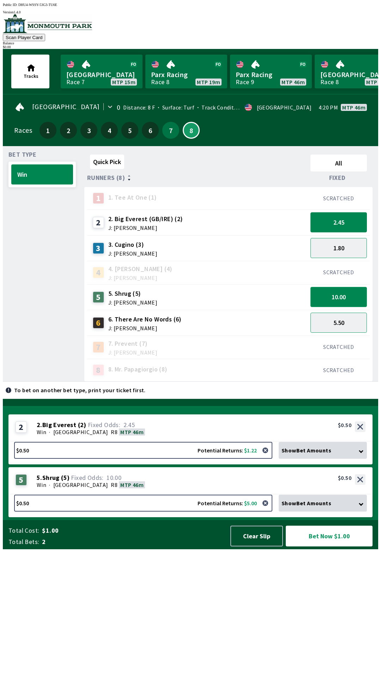
click at [334, 287] on button "10.00" at bounding box center [338, 297] width 56 height 20
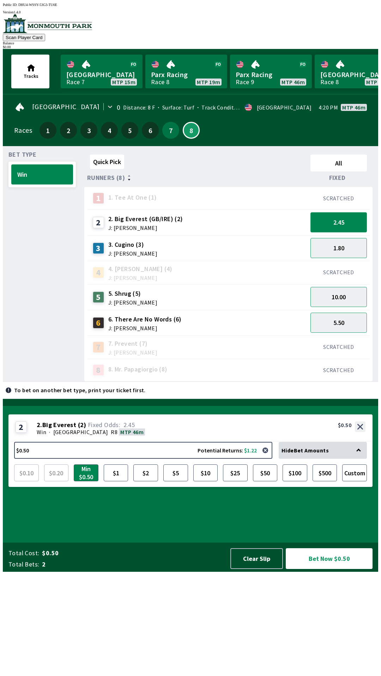
click at [334, 216] on button "2.45" at bounding box center [338, 222] width 56 height 20
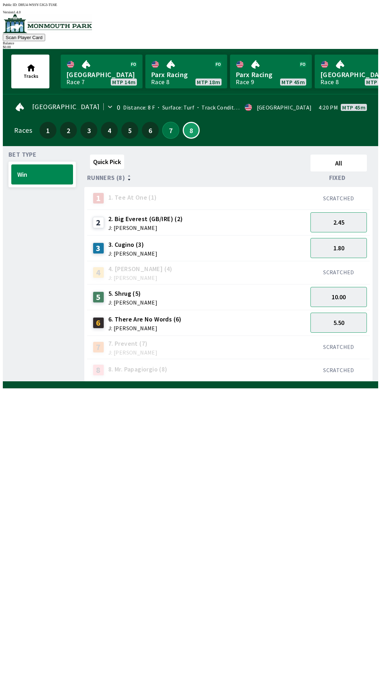
click at [170, 124] on button "7" at bounding box center [170, 130] width 17 height 17
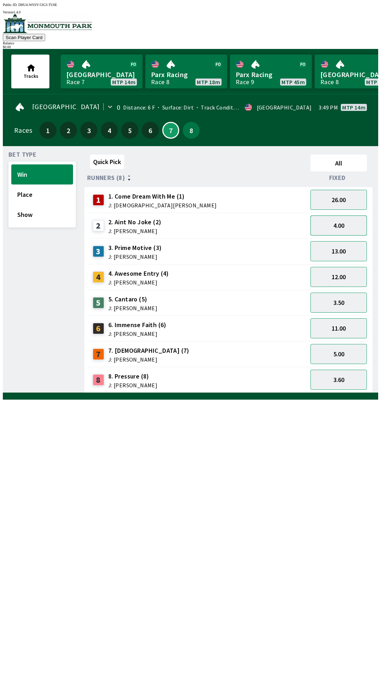
click at [332, 220] on button "4.00" at bounding box center [338, 226] width 56 height 20
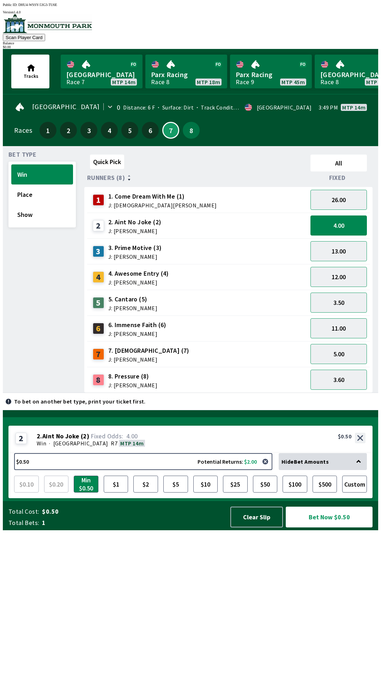
click at [22, 262] on div "Bet Type Win Place Show" at bounding box center [41, 272] width 67 height 241
click at [24, 198] on button "Place" at bounding box center [42, 195] width 62 height 20
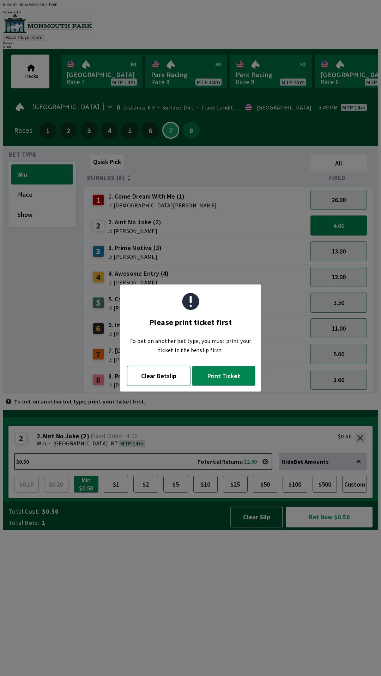
click at [162, 368] on button "Clear Betslip" at bounding box center [158, 376] width 63 height 20
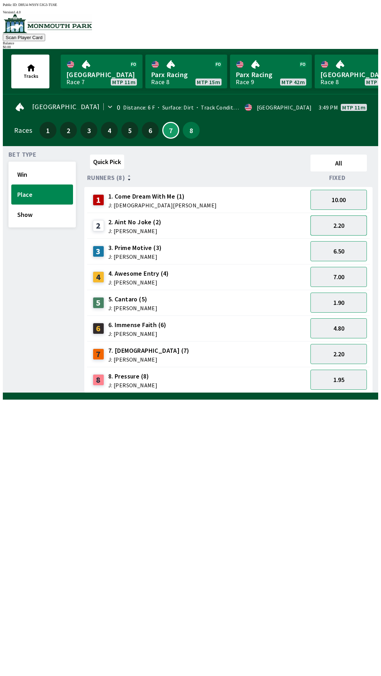
click at [344, 226] on button "2.20" at bounding box center [338, 226] width 56 height 20
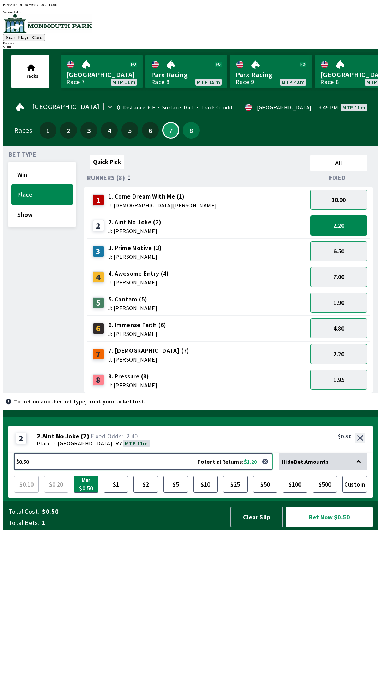
click at [223, 470] on button "$0.50 Potential Returns: $1.20" at bounding box center [143, 461] width 258 height 17
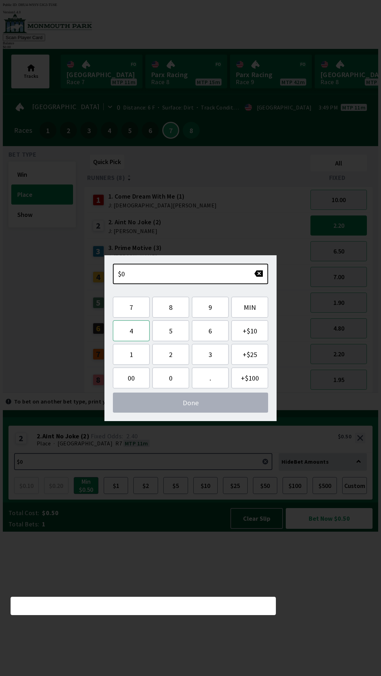
click at [132, 329] on button "4" at bounding box center [131, 331] width 37 height 21
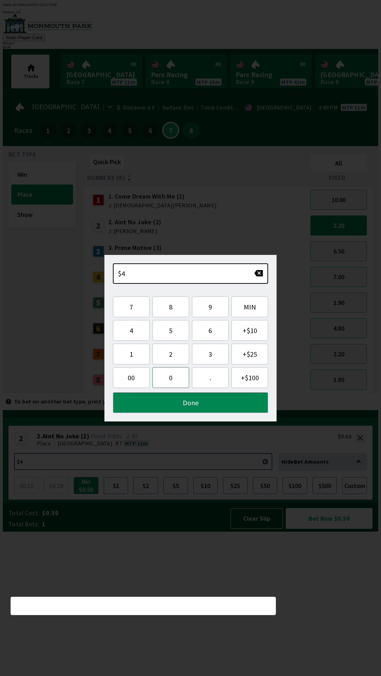
click at [170, 377] on button "0" at bounding box center [170, 377] width 37 height 21
click at [219, 403] on button "Done" at bounding box center [190, 402] width 155 height 21
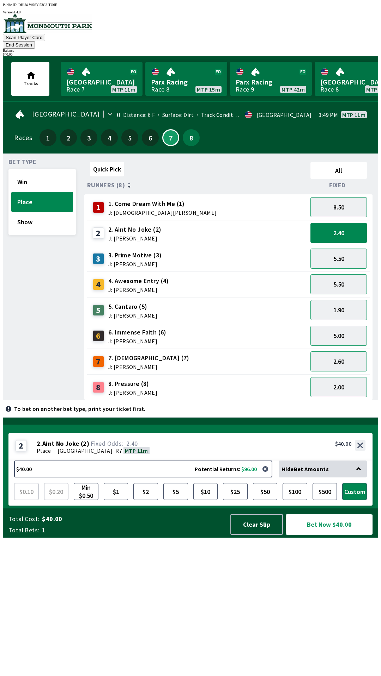
click at [352, 535] on button "Bet Now $40.00" at bounding box center [328, 524] width 87 height 21
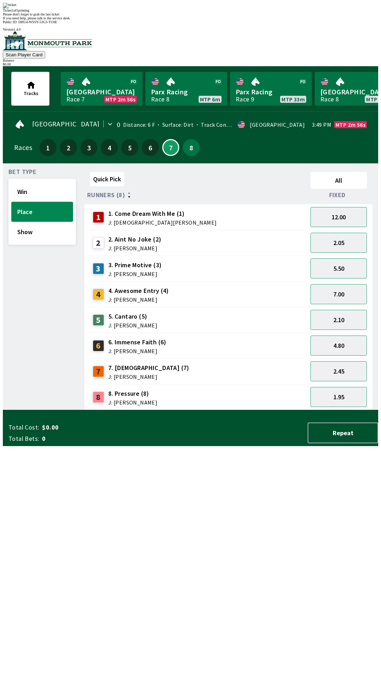
click at [153, 20] on div "Ticket 1 of 1 printing Please don't forget to grab the last ticket If you need …" at bounding box center [190, 11] width 375 height 17
click at [189, 410] on div "Quick Pick All Runners (8) Fixed 1 1. Come Dream With Me (1) J: [DEMOGRAPHIC_DA…" at bounding box center [230, 289] width 293 height 241
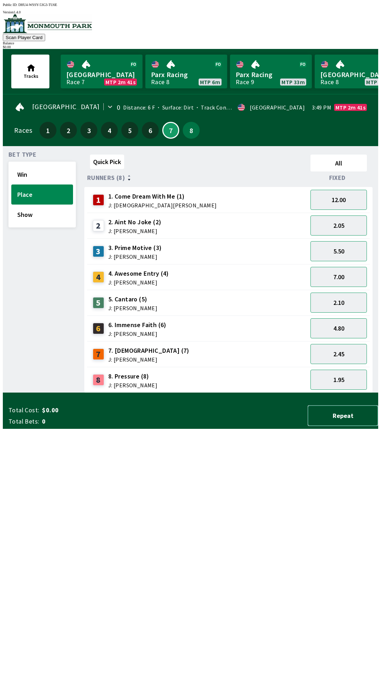
click at [349, 426] on button "Repeat" at bounding box center [342, 416] width 70 height 21
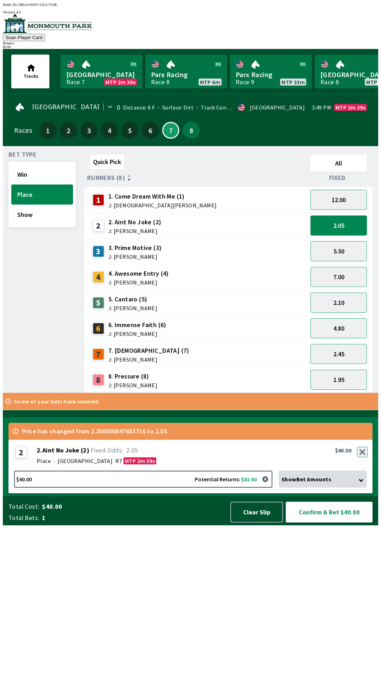
click at [365, 458] on button "button" at bounding box center [362, 452] width 11 height 11
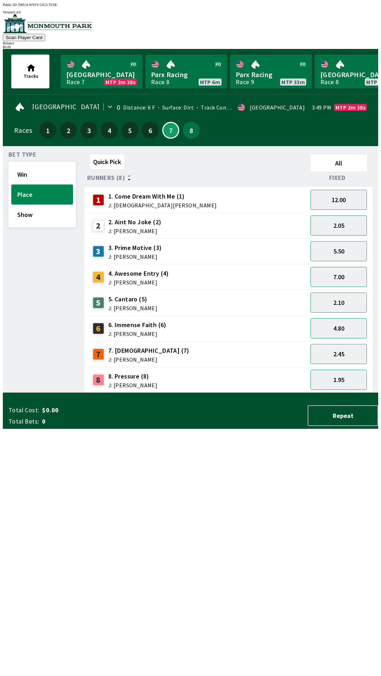
click at [305, 393] on div "Quick Pick All Runners (8) Fixed 1 1. Come Dream With Me (1) J: [DEMOGRAPHIC_DA…" at bounding box center [230, 272] width 293 height 241
click at [299, 393] on div "Quick Pick All Runners (8) Fixed 1 1. Come Dream With Me (1) J: [DEMOGRAPHIC_DA…" at bounding box center [230, 272] width 293 height 241
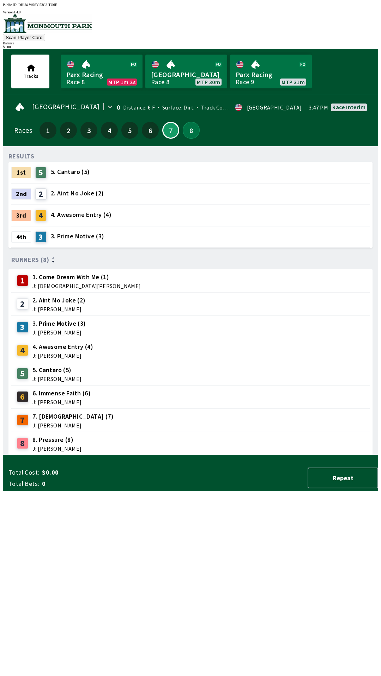
click at [193, 131] on button "8" at bounding box center [191, 130] width 17 height 17
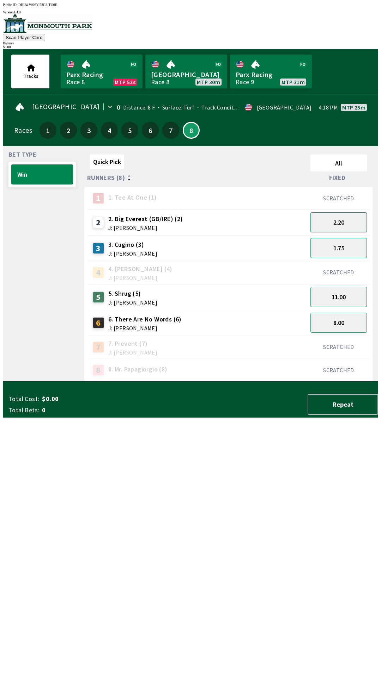
click at [339, 225] on button "2.20" at bounding box center [338, 222] width 56 height 20
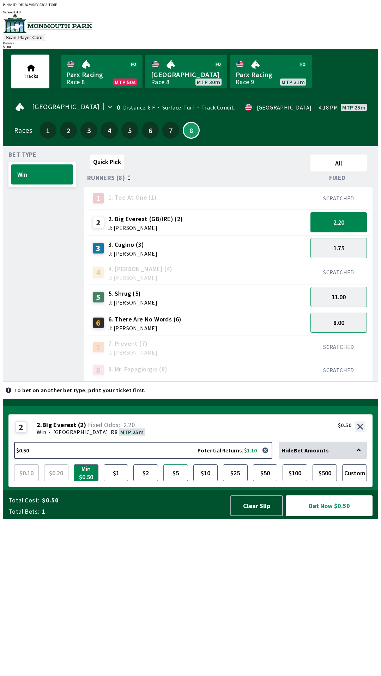
click at [173, 482] on button "$5" at bounding box center [175, 473] width 25 height 17
click at [350, 225] on button "2.20" at bounding box center [338, 222] width 56 height 20
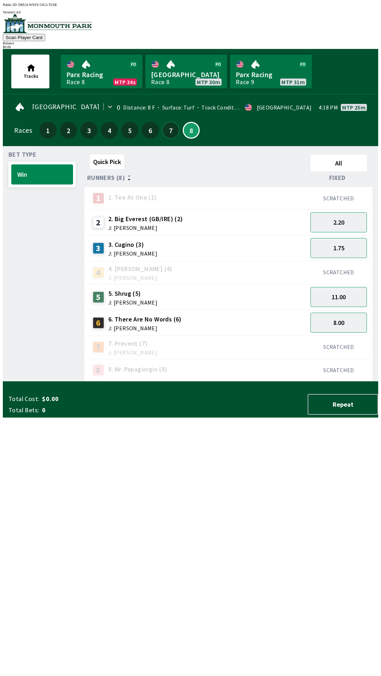
click at [166, 126] on button "7" at bounding box center [170, 130] width 17 height 17
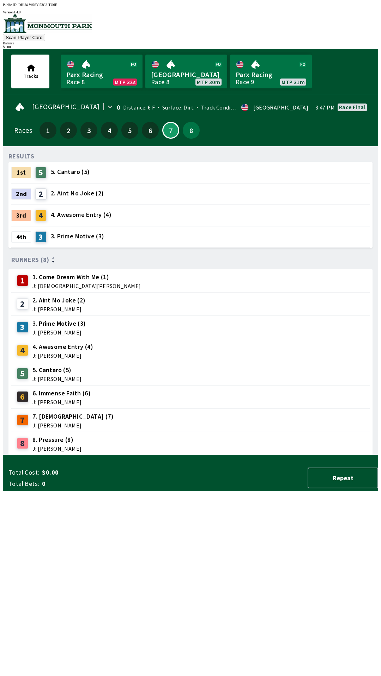
click at [183, 132] on div "8" at bounding box center [191, 130] width 17 height 17
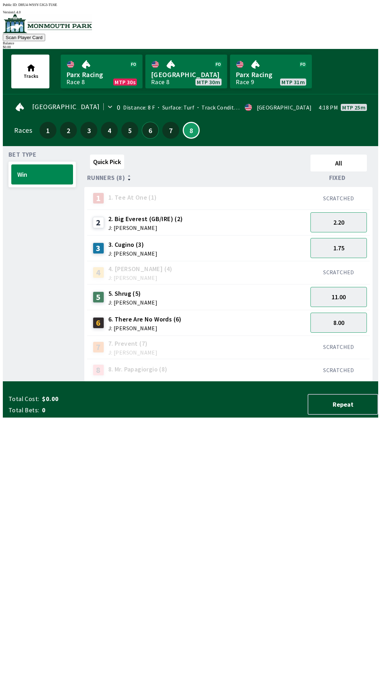
click at [146, 129] on button "6" at bounding box center [150, 130] width 17 height 17
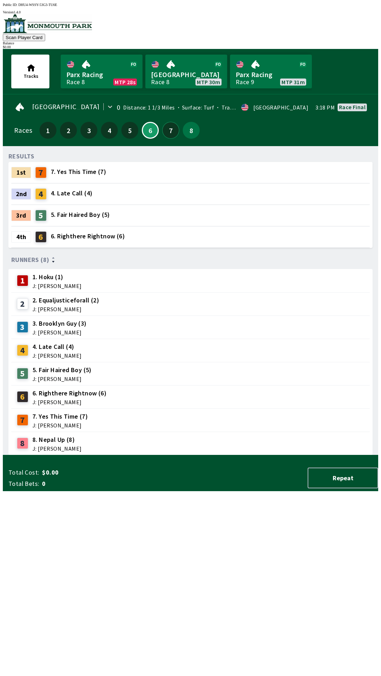
click at [166, 128] on button "7" at bounding box center [170, 130] width 17 height 17
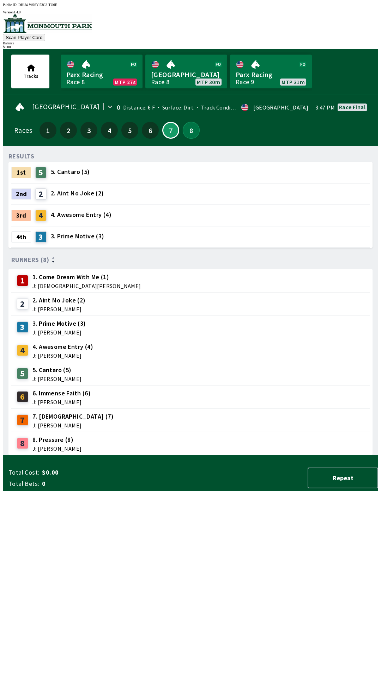
click at [183, 126] on button "8" at bounding box center [191, 130] width 17 height 17
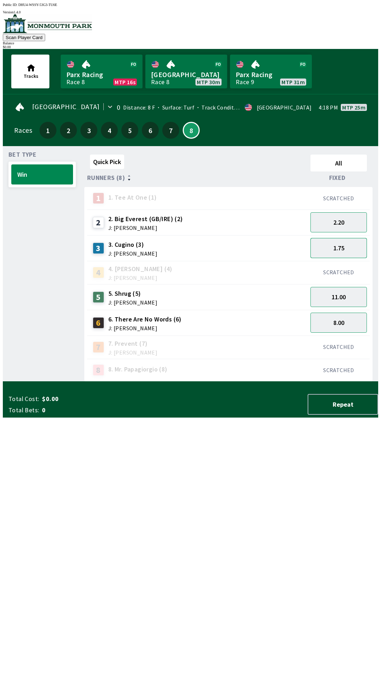
click at [340, 238] on button "1.75" at bounding box center [338, 248] width 56 height 20
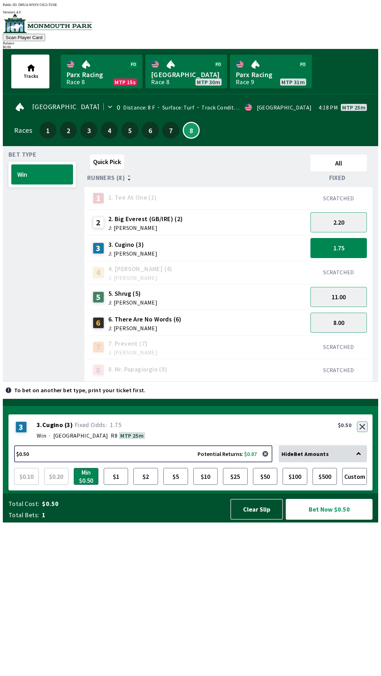
click at [361, 432] on button "button" at bounding box center [362, 427] width 11 height 11
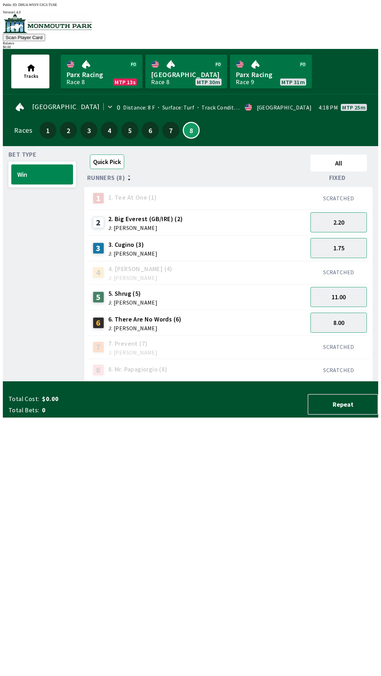
click at [109, 157] on button "Quick Pick" at bounding box center [107, 162] width 34 height 14
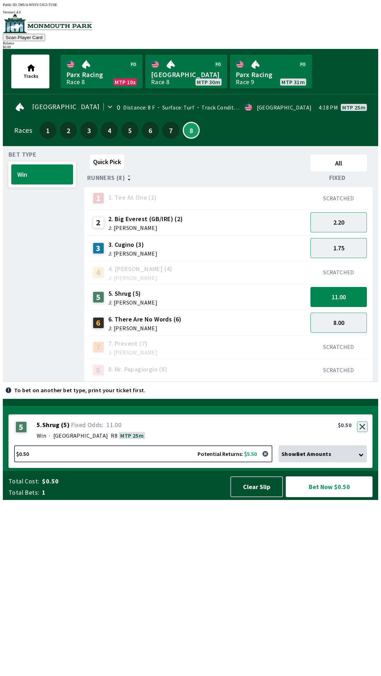
click at [363, 432] on button "button" at bounding box center [362, 427] width 11 height 11
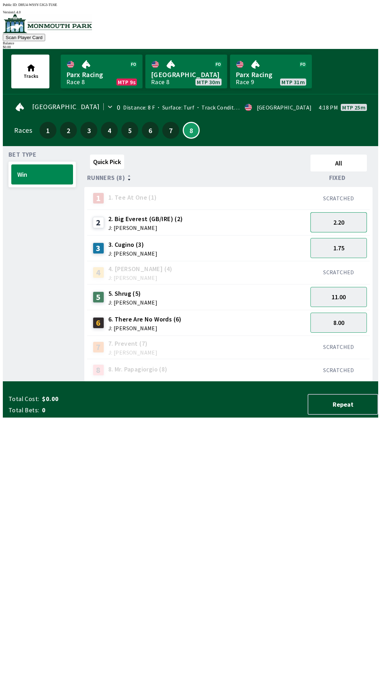
click at [347, 214] on button "2.20" at bounding box center [338, 222] width 56 height 20
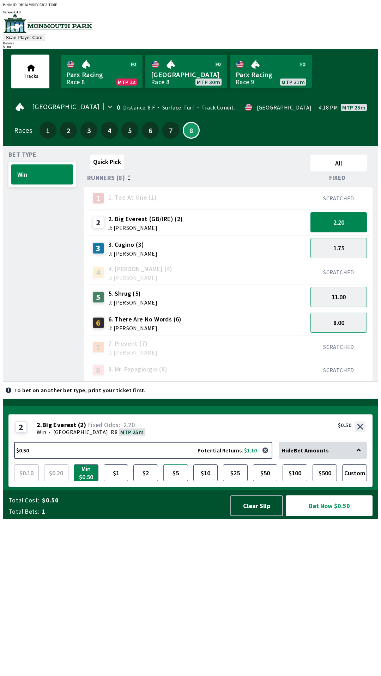
click at [173, 482] on button "$5" at bounding box center [175, 473] width 25 height 17
click at [355, 235] on div "1.75" at bounding box center [338, 248] width 62 height 26
click at [340, 225] on button "2.20" at bounding box center [338, 222] width 56 height 20
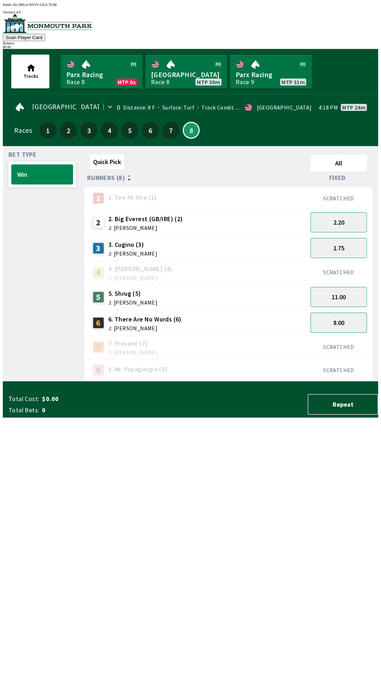
click at [348, 318] on button "8.00" at bounding box center [338, 323] width 56 height 20
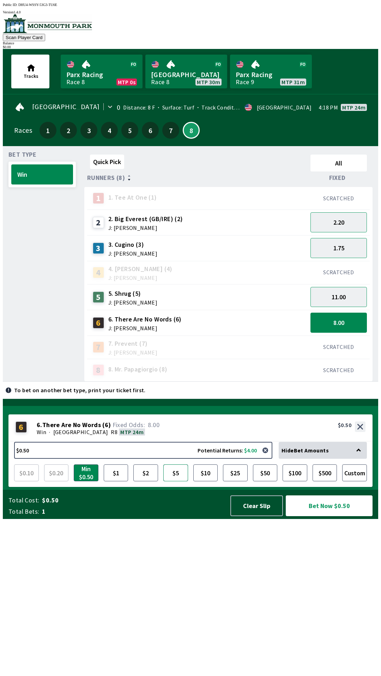
click at [178, 482] on button "$5" at bounding box center [175, 473] width 25 height 17
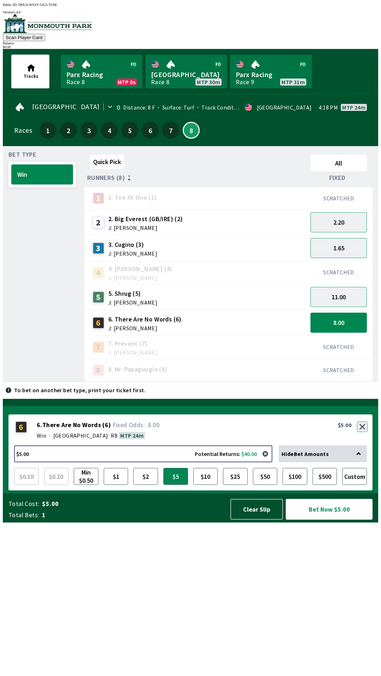
click at [363, 432] on button "button" at bounding box center [362, 427] width 11 height 11
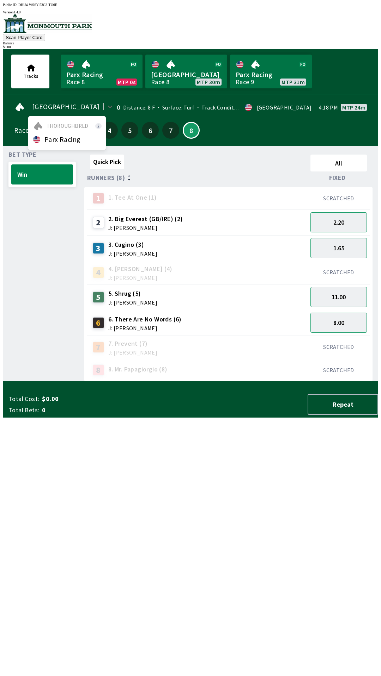
click at [138, 109] on div "option Parx Racing focused, 0 of 3. 1 result available. Use Up and Down to choo…" at bounding box center [190, 107] width 352 height 14
click at [121, 72] on link "Parx Racing Race 8 MTP 0s" at bounding box center [102, 72] width 82 height 34
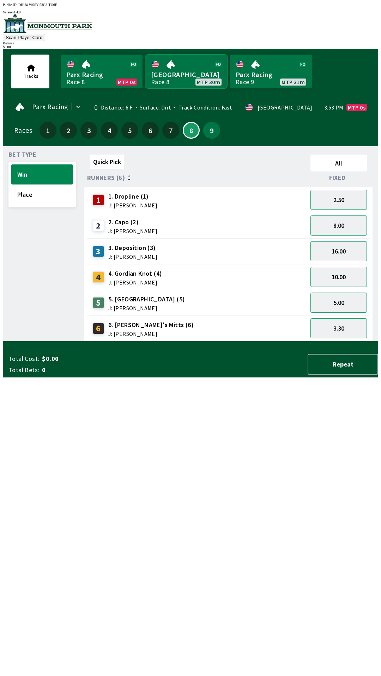
click at [194, 74] on link "[GEOGRAPHIC_DATA] Race 8 MTP 30m" at bounding box center [186, 72] width 82 height 34
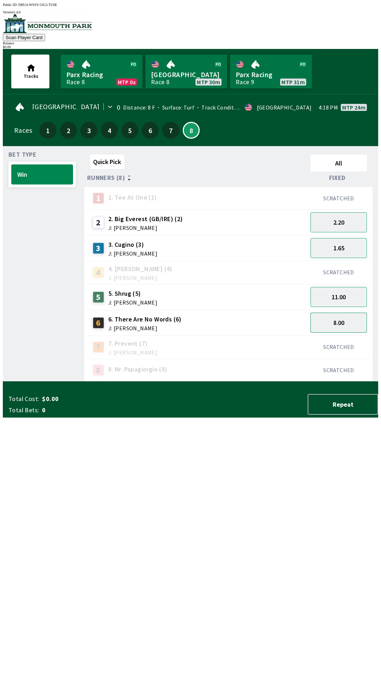
click at [331, 322] on button "8.00" at bounding box center [338, 323] width 56 height 20
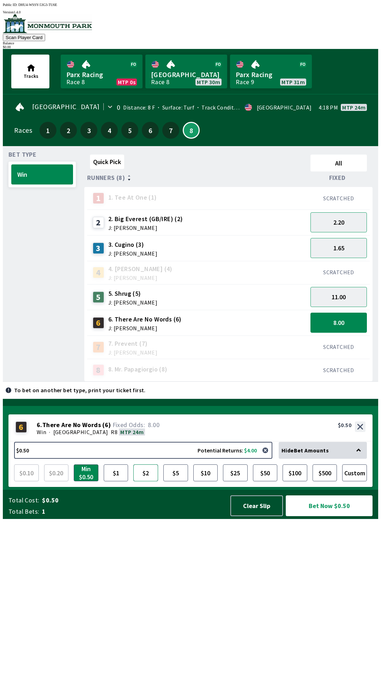
click at [144, 482] on button "$2" at bounding box center [145, 473] width 25 height 17
click at [170, 482] on button "$5" at bounding box center [175, 473] width 25 height 17
click at [347, 516] on button "Bet Now $5.00" at bounding box center [328, 506] width 87 height 21
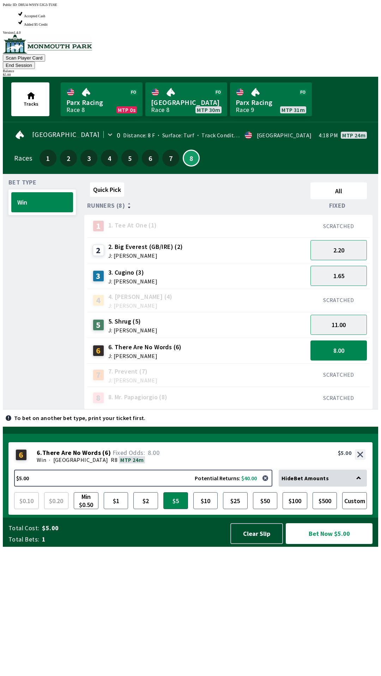
click at [323, 544] on button "Bet Now $5.00" at bounding box center [328, 534] width 87 height 21
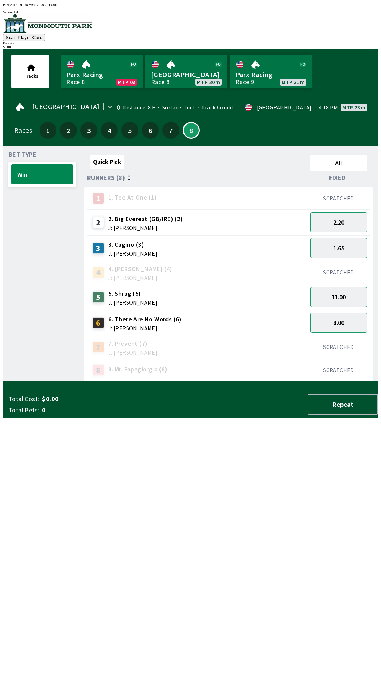
click at [337, 382] on div "Quick Pick All Runners (8) Fixed 1 1. Tee At One (1) SCRATCHED 2 2. Big Everest…" at bounding box center [230, 267] width 293 height 230
click at [347, 249] on button "1.65" at bounding box center [338, 248] width 56 height 20
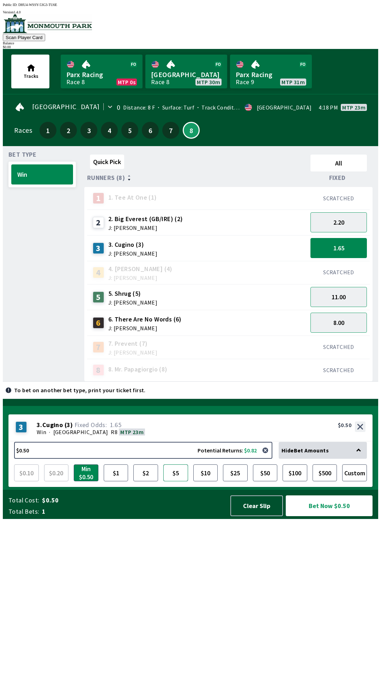
click at [181, 482] on button "$5" at bounding box center [175, 473] width 25 height 17
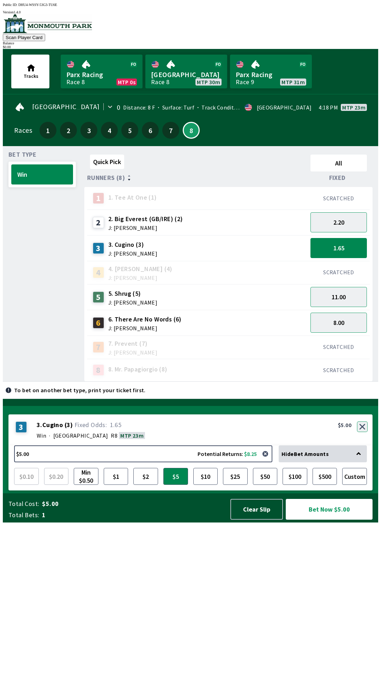
click at [363, 432] on button "button" at bounding box center [362, 427] width 11 height 11
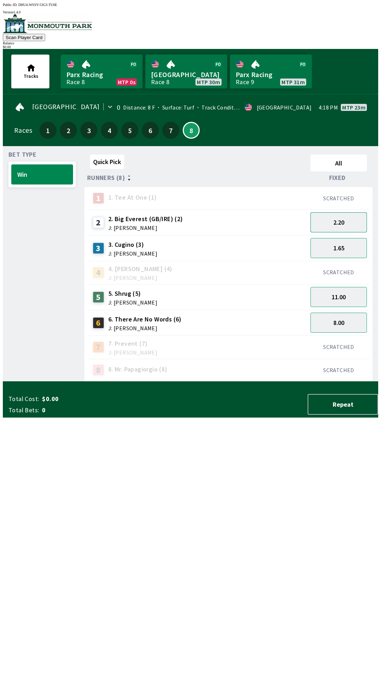
click at [343, 219] on button "2.20" at bounding box center [338, 222] width 56 height 20
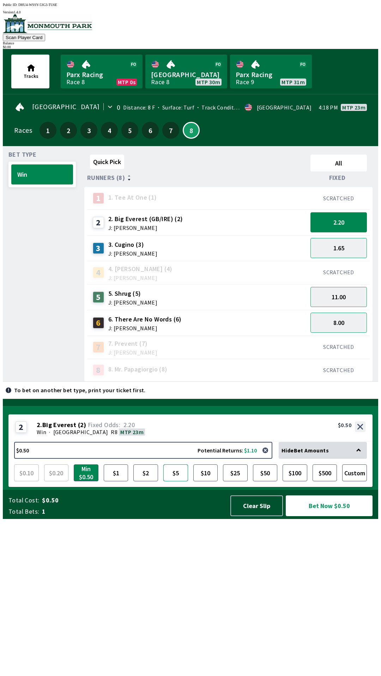
click at [182, 482] on button "$5" at bounding box center [175, 473] width 25 height 17
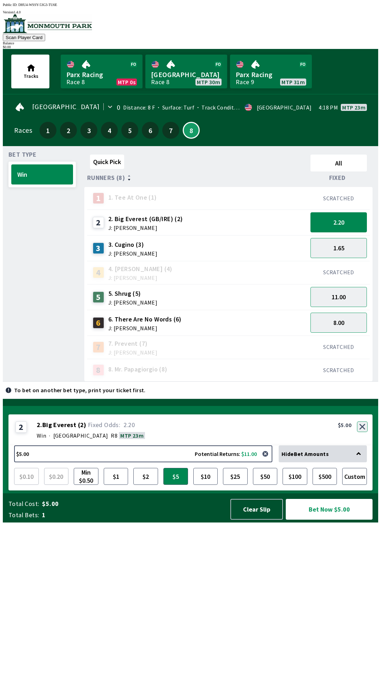
click at [365, 432] on button "button" at bounding box center [362, 427] width 11 height 11
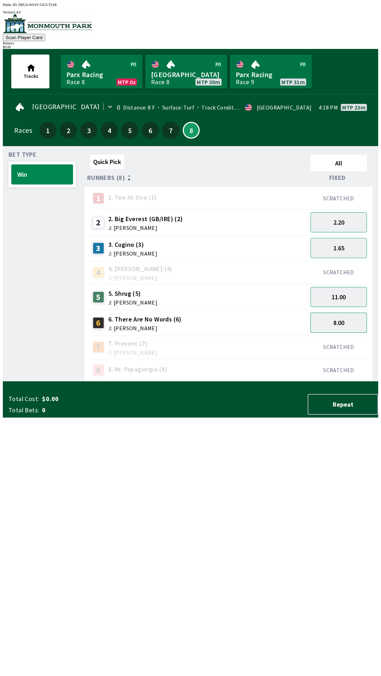
click at [356, 318] on button "8.00" at bounding box center [338, 323] width 56 height 20
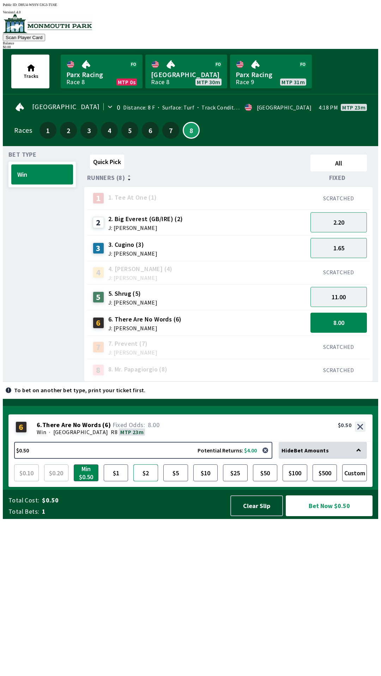
click at [138, 482] on button "$2" at bounding box center [145, 473] width 25 height 17
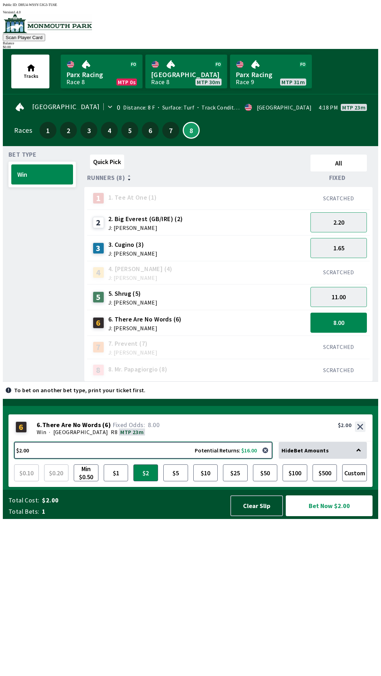
click at [42, 459] on button "$2.00 Potential Returns: $16.00" at bounding box center [143, 450] width 258 height 17
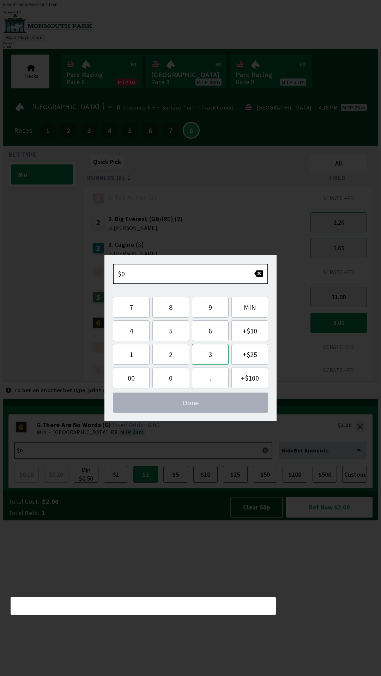
click at [213, 354] on button "3" at bounding box center [210, 354] width 37 height 21
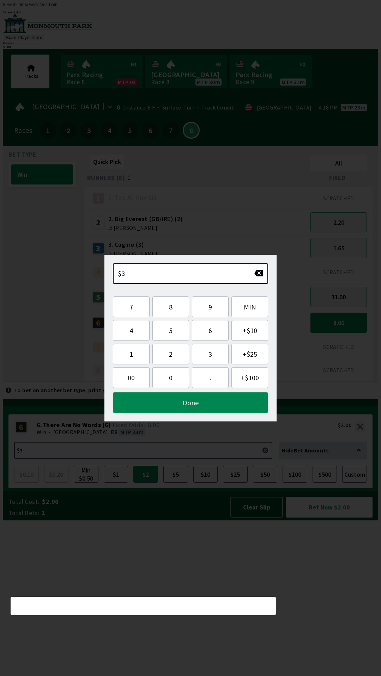
click at [234, 407] on button "Done" at bounding box center [190, 402] width 155 height 21
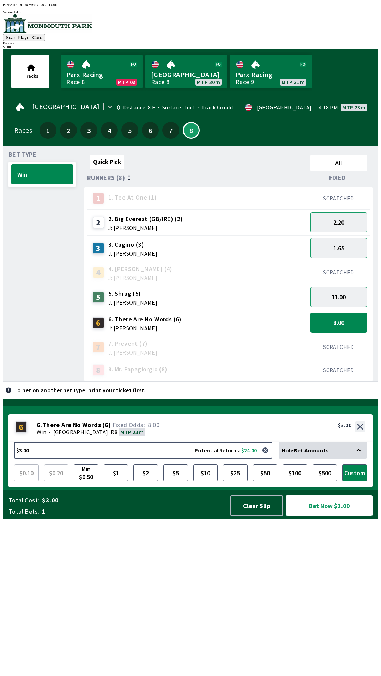
click at [328, 516] on button "Bet Now $3.00" at bounding box center [328, 506] width 87 height 21
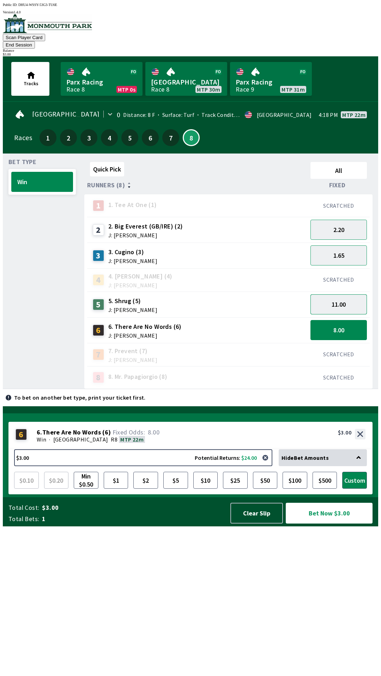
click at [353, 295] on button "11.00" at bounding box center [338, 305] width 56 height 20
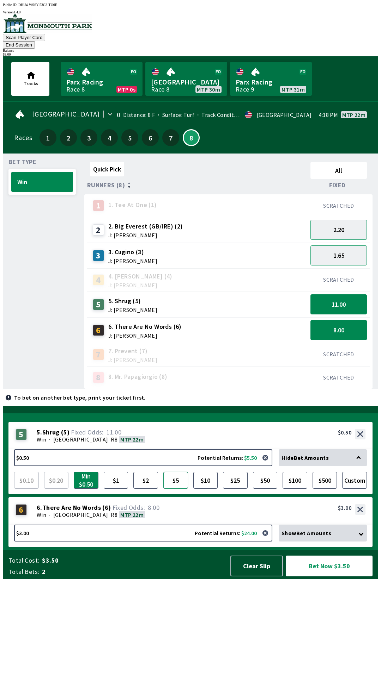
click at [171, 489] on button "$5" at bounding box center [175, 480] width 25 height 17
click at [267, 465] on button "button" at bounding box center [265, 458] width 14 height 14
click at [265, 465] on button "button" at bounding box center [265, 458] width 14 height 14
click at [162, 466] on button "$0.50 Potential Returns: $5.50" at bounding box center [143, 458] width 258 height 17
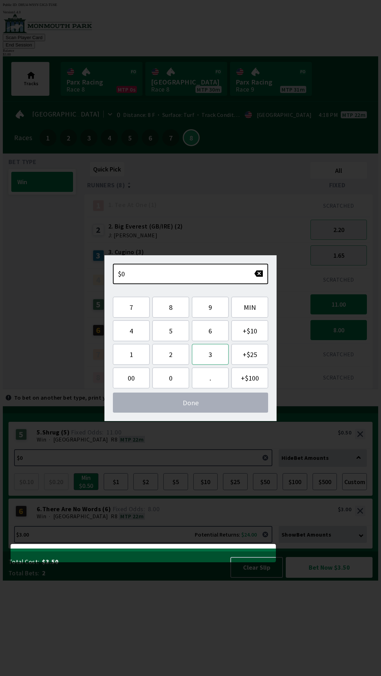
click at [210, 357] on button "3" at bounding box center [210, 354] width 37 height 21
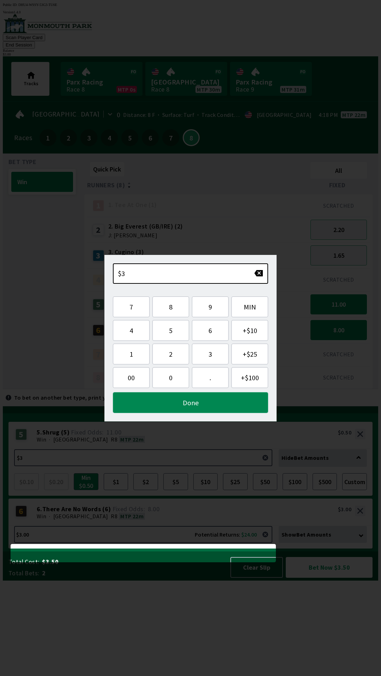
click at [222, 406] on button "Done" at bounding box center [190, 402] width 155 height 21
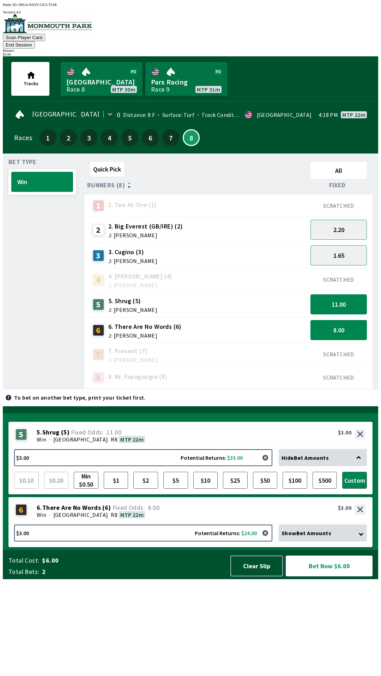
click at [263, 465] on button "button" at bounding box center [265, 458] width 14 height 14
click at [344, 320] on button "8.00" at bounding box center [338, 330] width 56 height 20
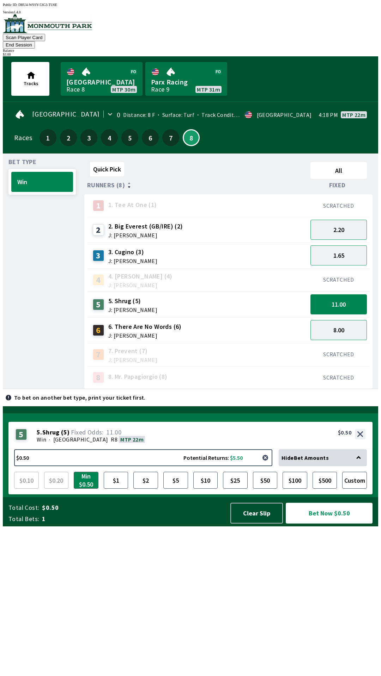
click at [270, 465] on button "button" at bounding box center [265, 458] width 14 height 14
click at [272, 465] on button "button" at bounding box center [265, 458] width 14 height 14
click at [271, 466] on button "$0.50 Potential Returns: $5.50" at bounding box center [143, 458] width 258 height 17
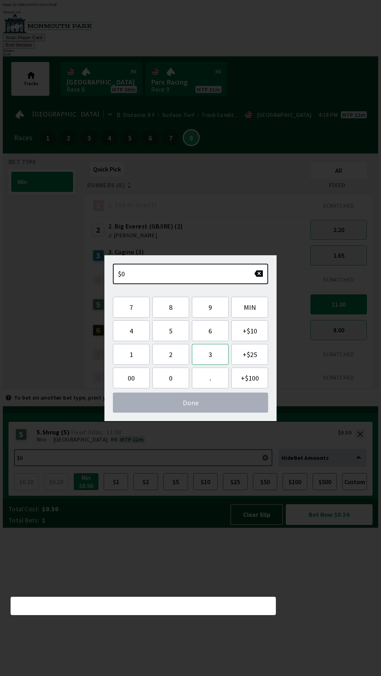
click at [218, 352] on button "3" at bounding box center [210, 354] width 37 height 21
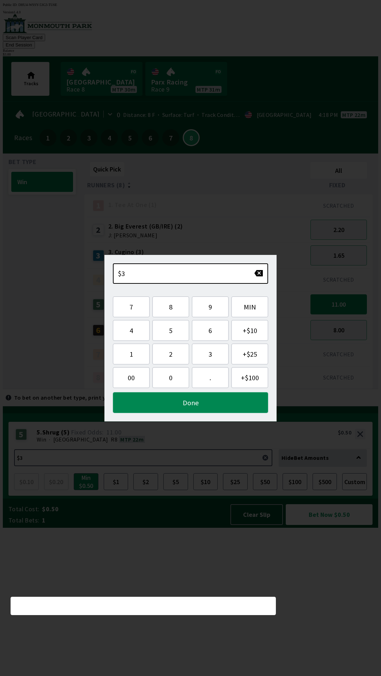
click at [240, 407] on button "Done" at bounding box center [190, 402] width 155 height 21
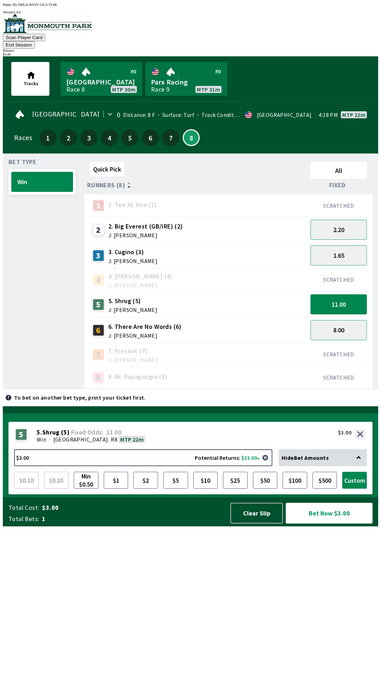
click at [360, 489] on button "Custom" at bounding box center [354, 480] width 25 height 17
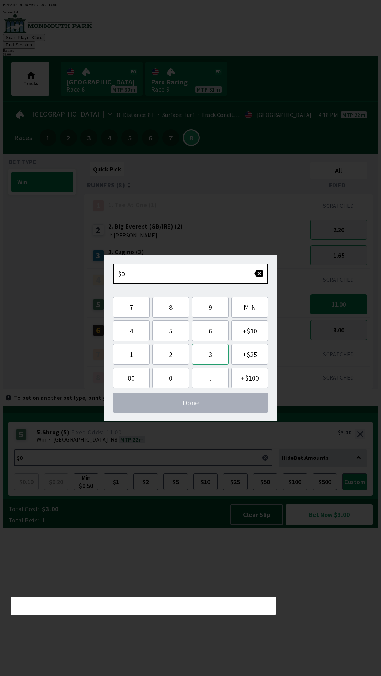
click at [209, 354] on button "3" at bounding box center [210, 354] width 37 height 21
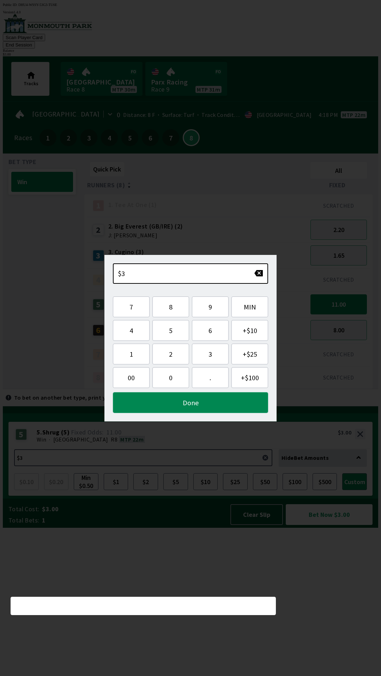
click at [232, 402] on button "Done" at bounding box center [190, 402] width 155 height 21
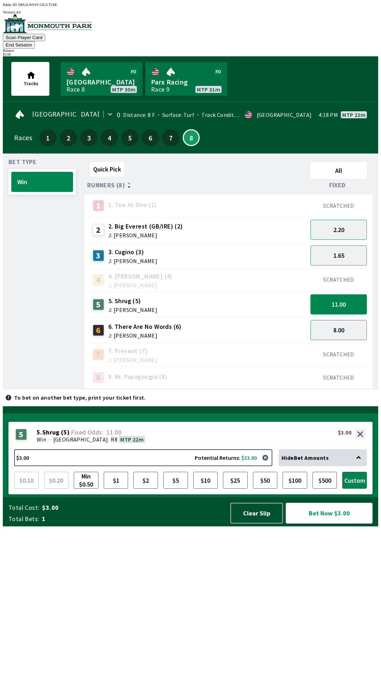
click at [329, 524] on button "Bet Now $3.00" at bounding box center [328, 513] width 87 height 21
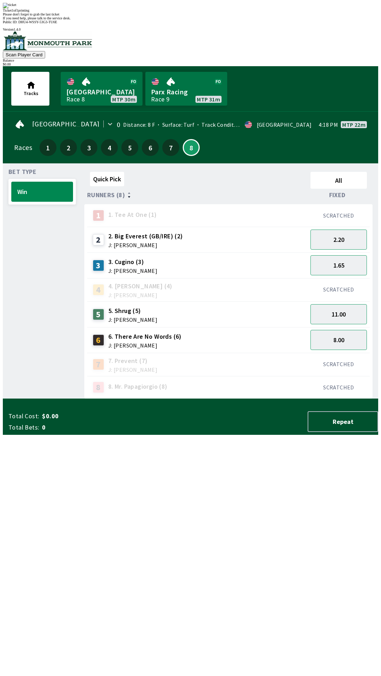
click at [290, 399] on div "Quick Pick All Runners (8) Fixed 1 1. Tee At One (1) SCRATCHED 2 2. Big Everest…" at bounding box center [230, 284] width 293 height 230
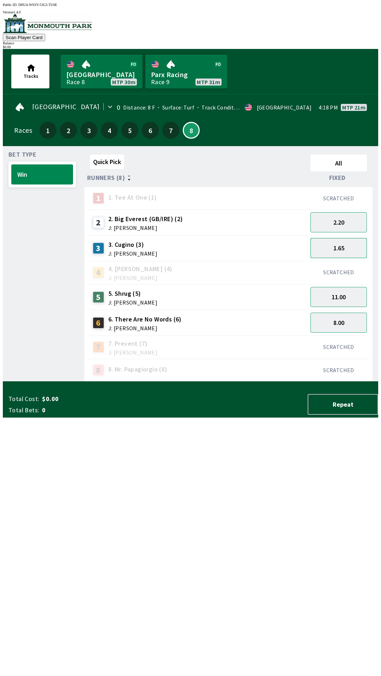
click at [354, 252] on button "1.65" at bounding box center [338, 248] width 56 height 20
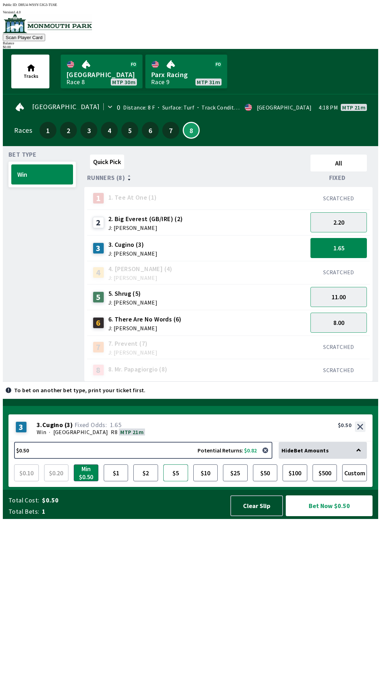
click at [181, 482] on button "$5" at bounding box center [175, 473] width 25 height 17
click at [354, 217] on button "2.20" at bounding box center [338, 222] width 56 height 20
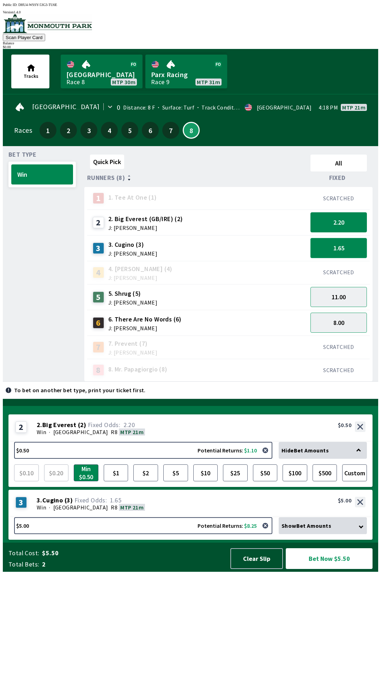
click at [357, 250] on button "1.65" at bounding box center [338, 248] width 56 height 20
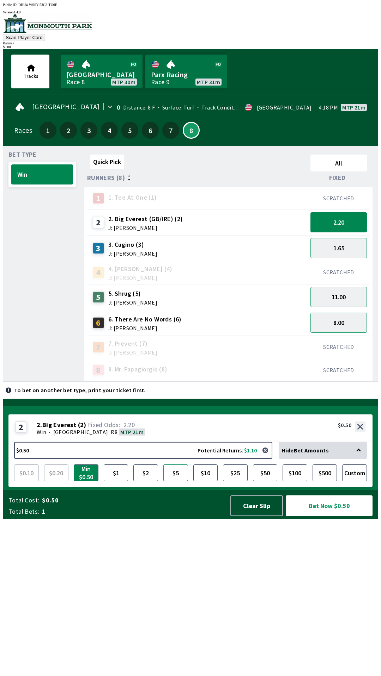
click at [180, 482] on button "$5" at bounding box center [175, 473] width 25 height 17
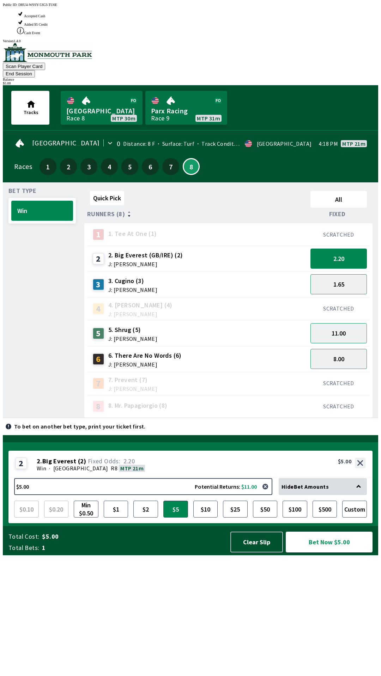
click at [342, 553] on button "Bet Now $5.00" at bounding box center [328, 542] width 87 height 21
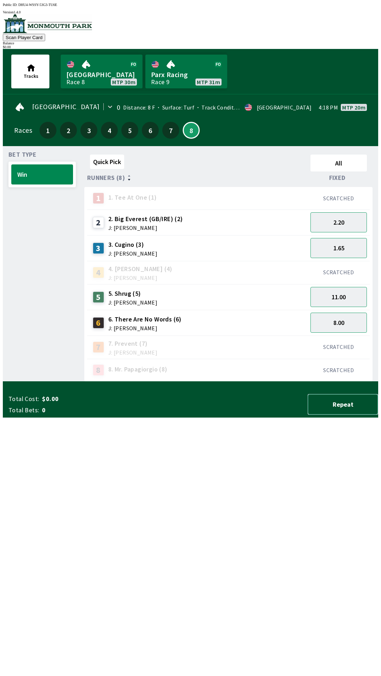
click at [335, 415] on button "Repeat" at bounding box center [342, 404] width 70 height 21
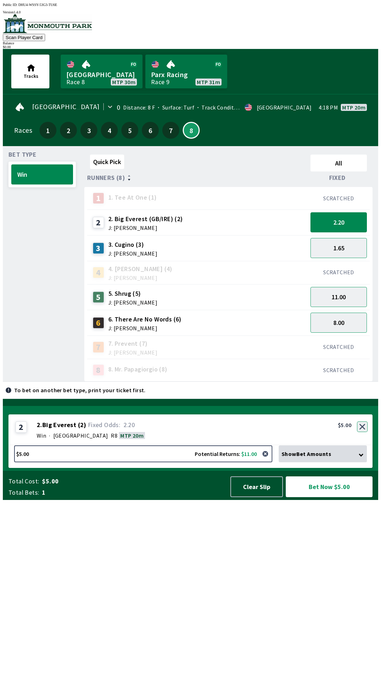
click at [364, 432] on button "button" at bounding box center [362, 427] width 11 height 11
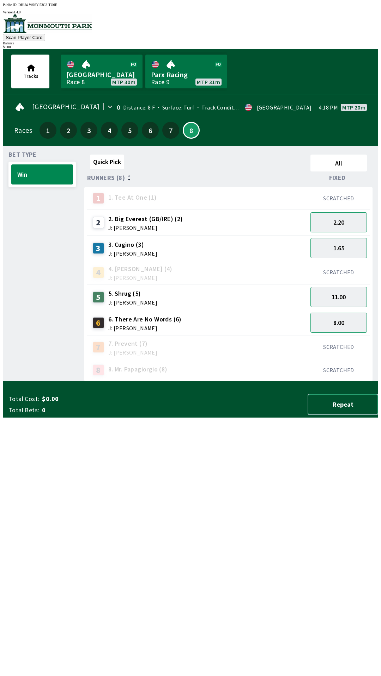
click at [339, 415] on button "Repeat" at bounding box center [342, 404] width 70 height 21
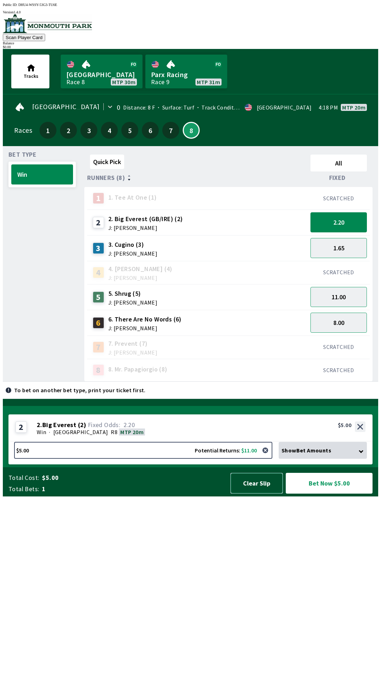
click at [252, 494] on button "Clear Slip" at bounding box center [256, 483] width 52 height 21
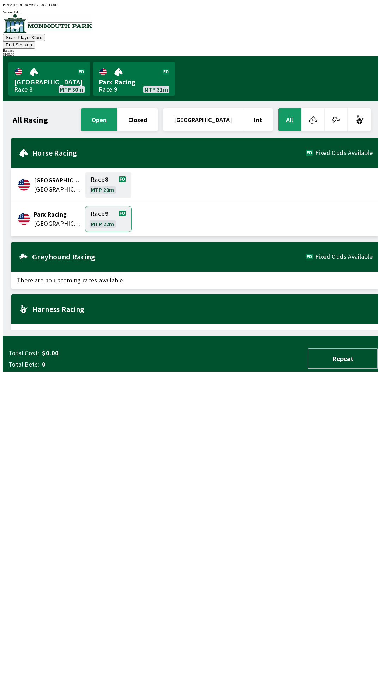
click at [85, 210] on link "Race 9 MTP 22m" at bounding box center [108, 218] width 46 height 25
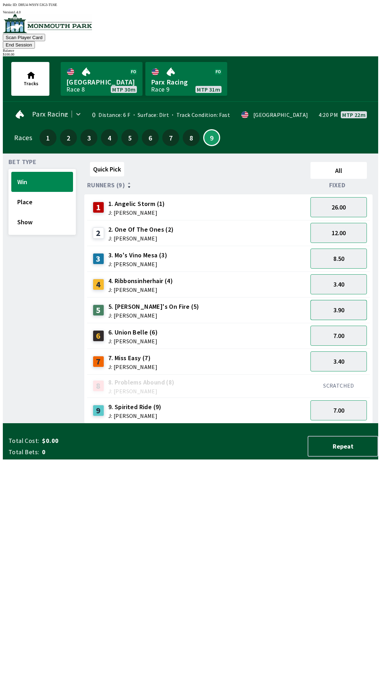
click at [342, 300] on button "3.90" at bounding box center [338, 310] width 56 height 20
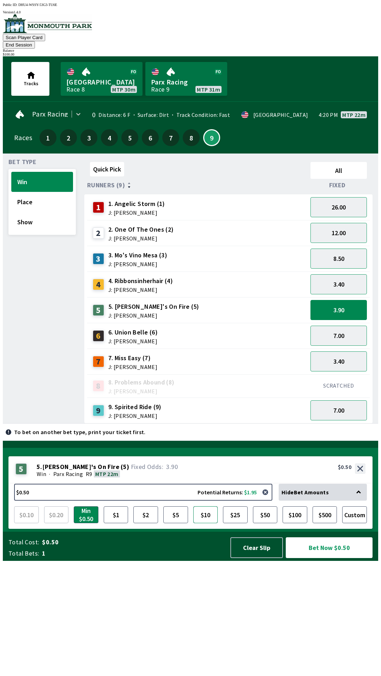
click at [206, 524] on button "$10" at bounding box center [205, 515] width 25 height 17
click at [323, 558] on button "Bet Now $10.00" at bounding box center [328, 548] width 87 height 21
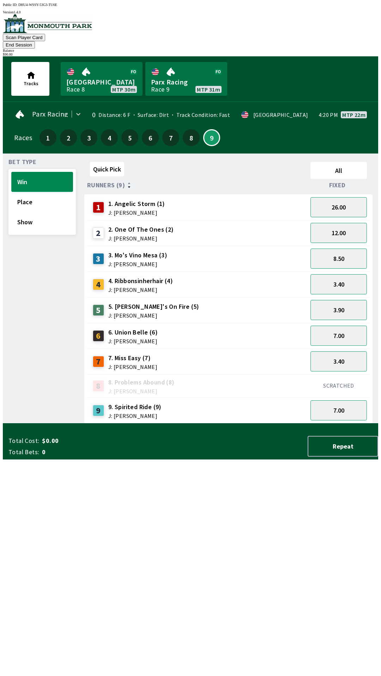
click at [43, 178] on button "Win" at bounding box center [42, 182] width 62 height 20
click at [35, 41] on button "End Session" at bounding box center [19, 44] width 32 height 7
